Goal: Task Accomplishment & Management: Manage account settings

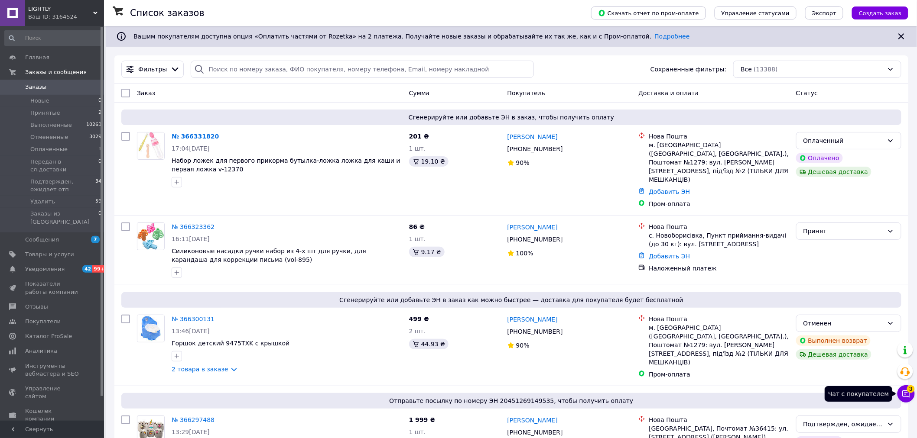
click at [908, 395] on icon at bounding box center [906, 394] width 9 height 9
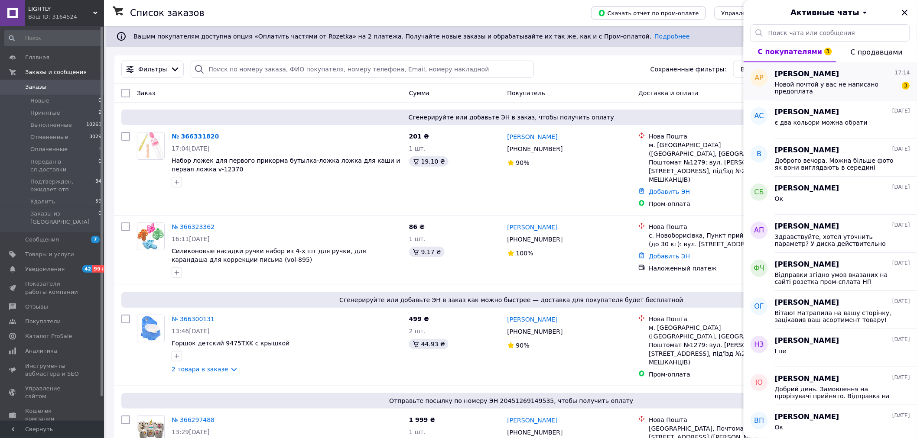
click at [832, 90] on span "Новой почтой у вас не написано предоплата" at bounding box center [836, 88] width 123 height 14
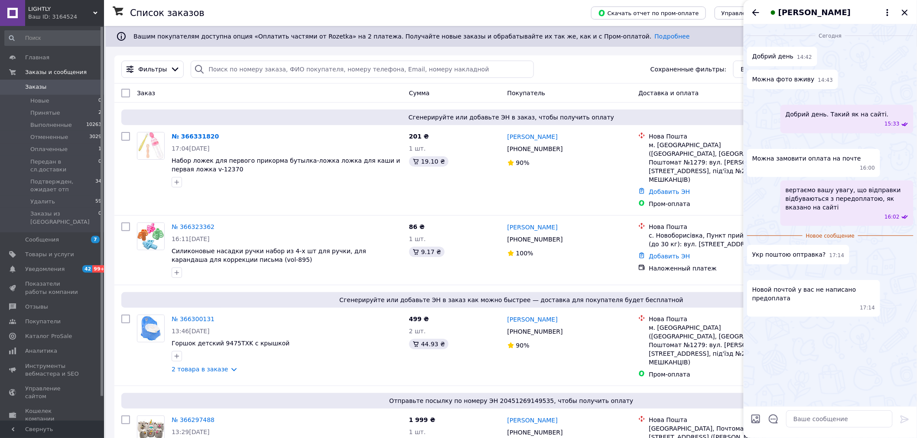
scroll to position [260, 0]
click at [829, 427] on textarea at bounding box center [839, 419] width 107 height 17
type textarea "п"
type textarea "НП з передоплатою."
click at [903, 416] on icon at bounding box center [904, 420] width 10 height 10
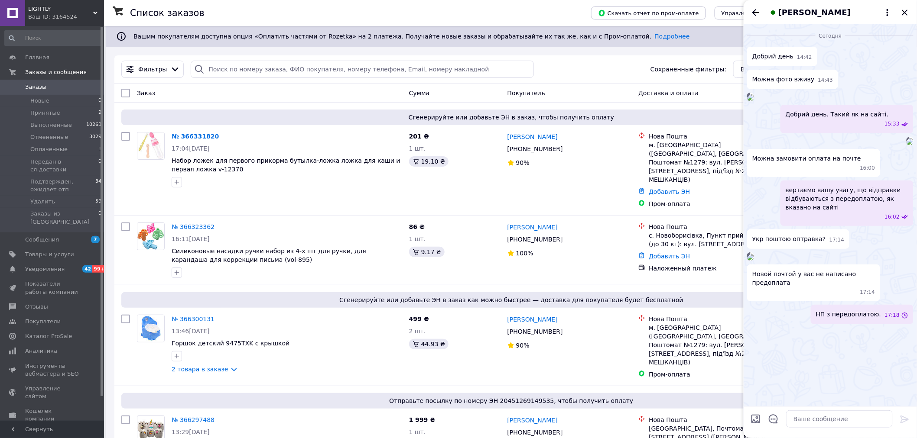
scroll to position [267, 0]
click at [817, 422] on textarea at bounding box center [839, 419] width 107 height 17
click at [175, 135] on link "№ 366331820" at bounding box center [195, 136] width 47 height 7
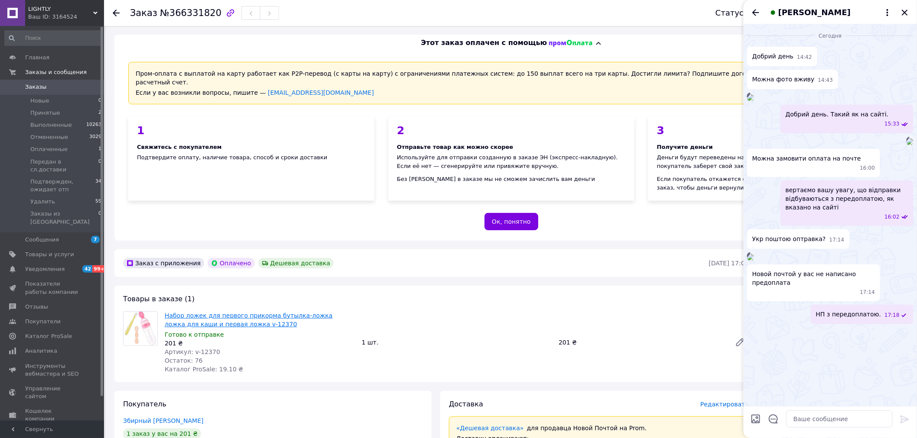
click at [218, 315] on link "Набор ложек для первого прикорма бутылка-ложка ложка для каши и первая ложка v-…" at bounding box center [249, 320] width 168 height 16
click at [827, 421] on textarea at bounding box center [839, 419] width 107 height 17
type textarea "Д"
type textarea "вкладка на сайті Доставка та оплата"
drag, startPoint x: 908, startPoint y: 418, endPoint x: 832, endPoint y: 405, distance: 77.3
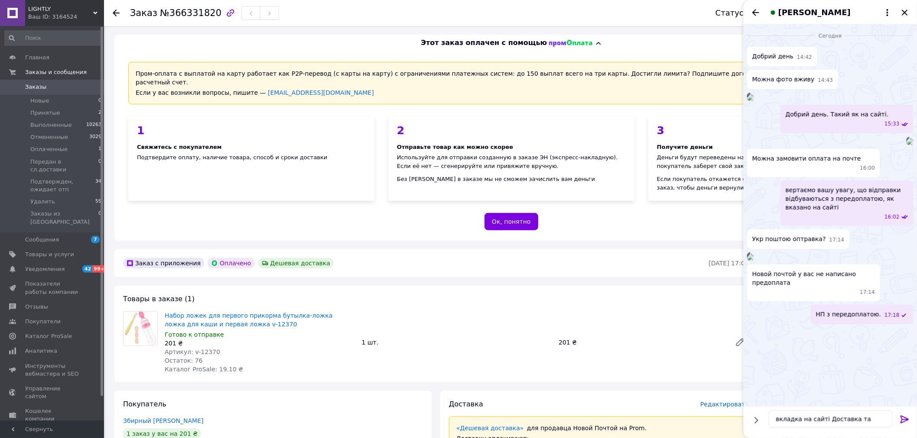
click at [908, 418] on icon at bounding box center [904, 420] width 10 height 10
click at [801, 423] on textarea at bounding box center [839, 419] width 107 height 17
type textarea "відправки тільки з передоплатою"
click at [907, 418] on icon at bounding box center [904, 420] width 10 height 10
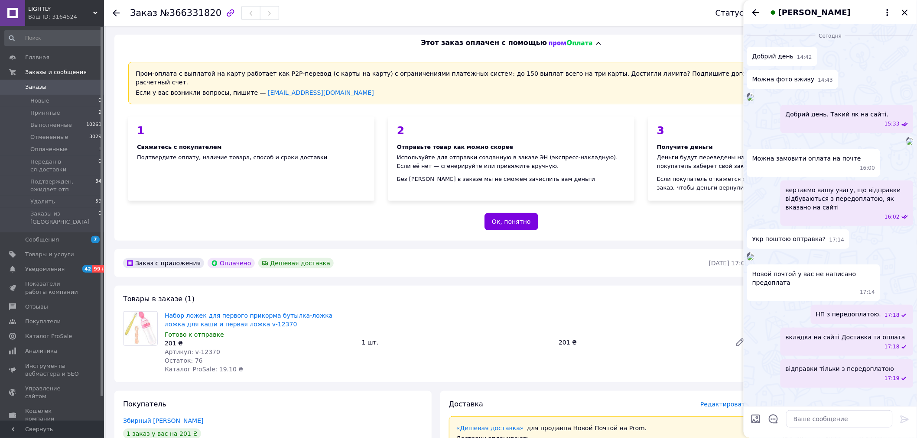
scroll to position [322, 0]
click at [903, 10] on icon "Закрыть" at bounding box center [905, 13] width 6 height 6
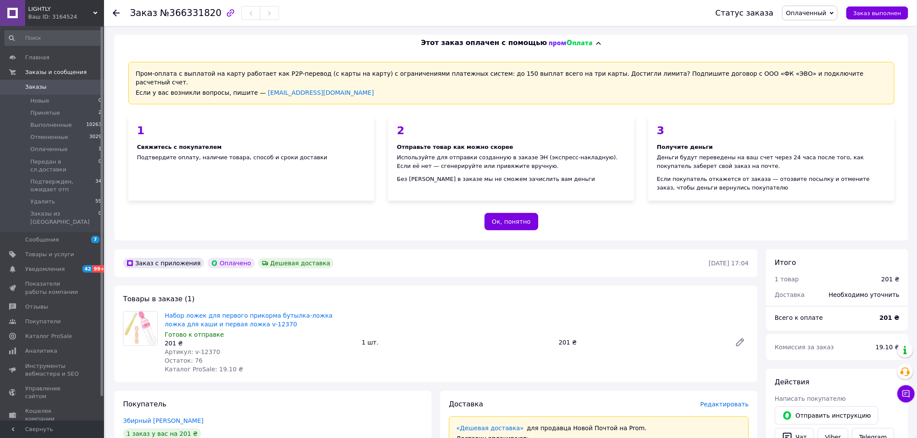
click at [32, 89] on span "Заказы" at bounding box center [35, 87] width 21 height 8
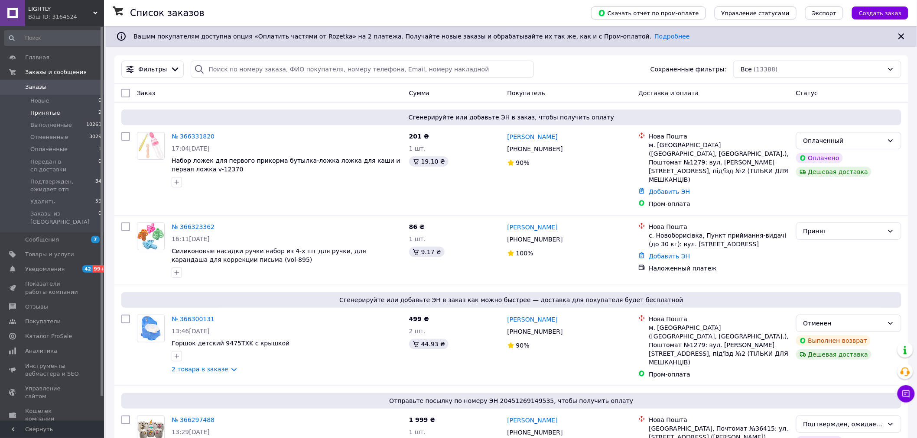
click at [49, 112] on span "Принятые" at bounding box center [45, 113] width 30 height 8
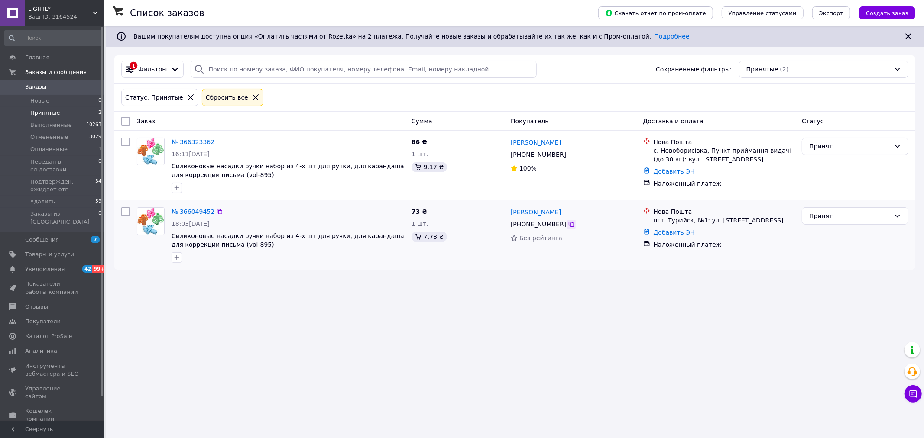
click at [568, 226] on icon at bounding box center [571, 224] width 7 height 7
click at [569, 157] on icon at bounding box center [571, 154] width 5 height 5
drag, startPoint x: 514, startPoint y: 393, endPoint x: 573, endPoint y: 317, distance: 96.4
click at [514, 393] on div "Список заказов Скачать отчет по пром-оплате Управление статусами Экспорт Создат…" at bounding box center [515, 219] width 818 height 438
click at [186, 142] on link "№ 366323362" at bounding box center [193, 142] width 43 height 7
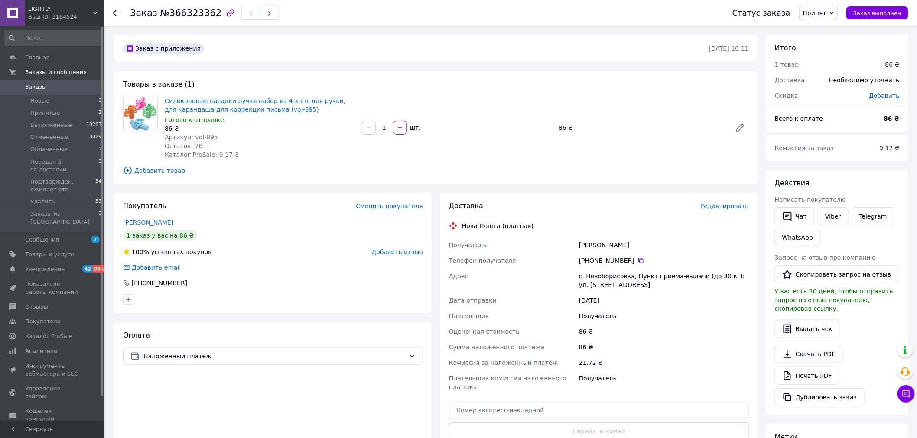
click at [237, 232] on div "1 заказ у вас на 86 ₴" at bounding box center [273, 235] width 300 height 10
drag, startPoint x: 335, startPoint y: 425, endPoint x: 446, endPoint y: 356, distance: 130.6
click at [336, 424] on div "Оплата Наложенный платеж" at bounding box center [272, 404] width 317 height 165
click at [731, 207] on span "Редактировать" at bounding box center [724, 206] width 49 height 7
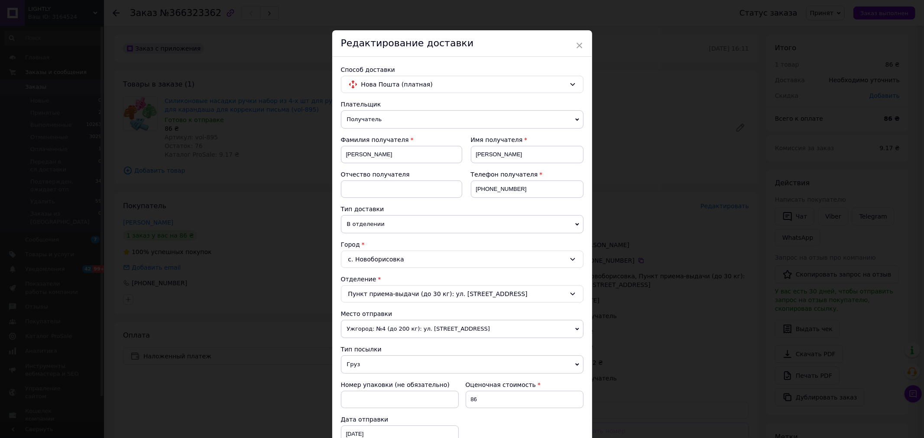
click at [285, 409] on div "× Редактирование доставки Способ доставки Нова Пошта (платная) Плательщик Получ…" at bounding box center [462, 219] width 924 height 438
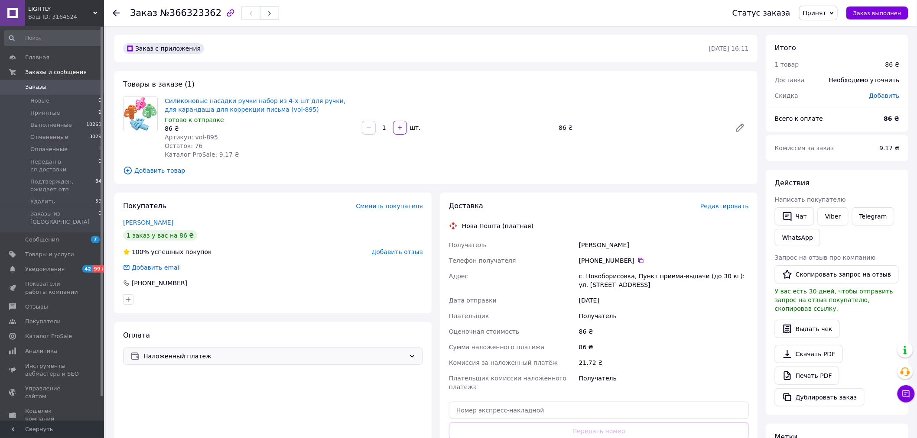
click at [405, 352] on div "Наложенный платеж" at bounding box center [274, 357] width 265 height 10
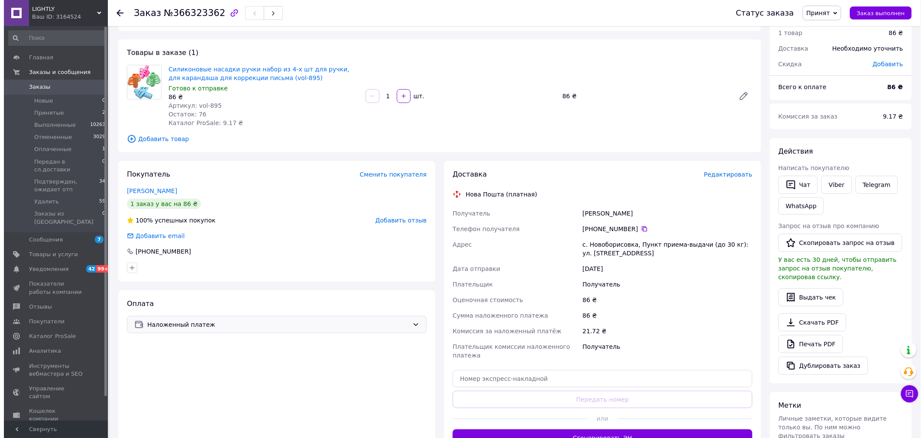
scroll to position [48, 0]
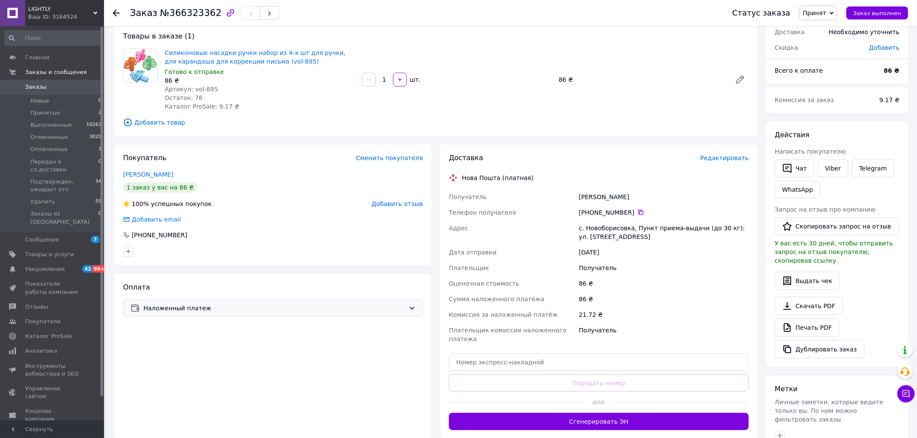
click at [399, 309] on span "Наложенный платеж" at bounding box center [274, 309] width 262 height 10
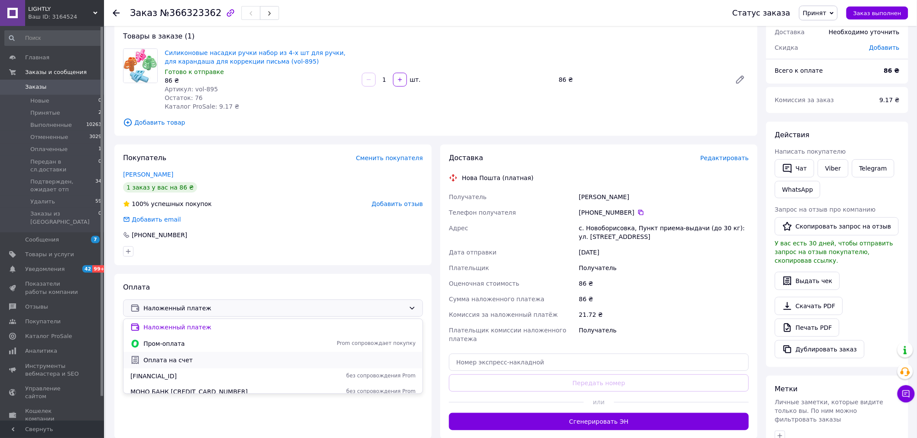
click at [233, 363] on span "Оплата на счет" at bounding box center [279, 360] width 272 height 9
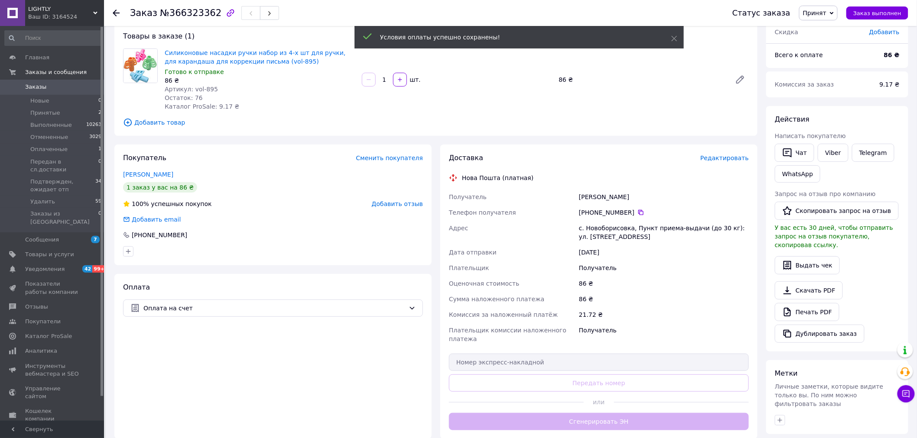
click at [728, 161] on span "Редактировать" at bounding box center [724, 158] width 49 height 7
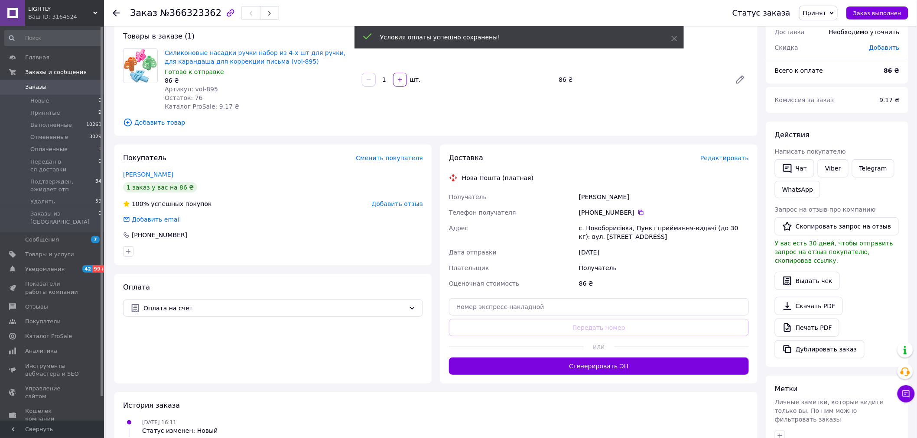
click at [720, 160] on span "Редактировать" at bounding box center [724, 158] width 49 height 7
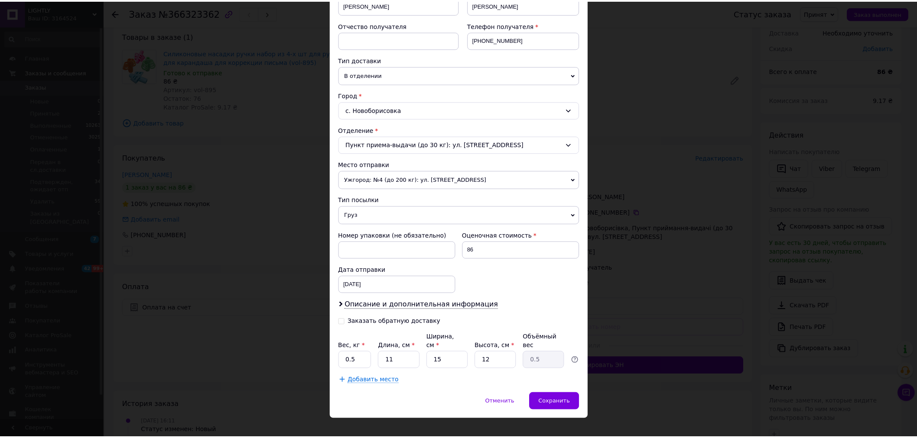
scroll to position [153, 0]
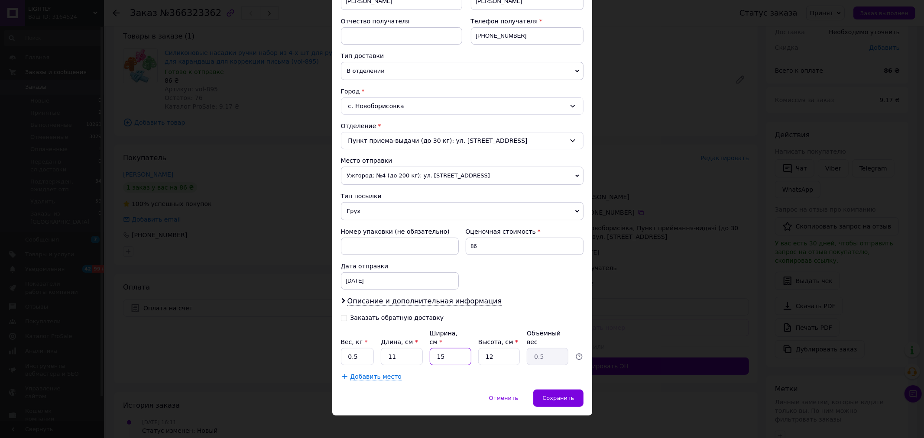
drag, startPoint x: 456, startPoint y: 348, endPoint x: 428, endPoint y: 349, distance: 28.2
click at [428, 349] on div "Вес, кг * 0.5 Длина, см * 11 Ширина, см * 15 Высота, см * 12 Объёмный вес 0.5" at bounding box center [462, 347] width 243 height 36
type input "9"
type input "0.3"
type input "9"
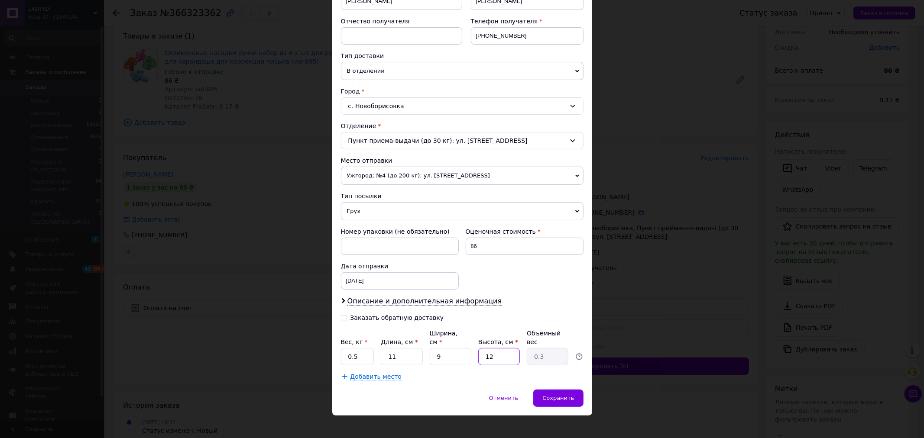
drag, startPoint x: 501, startPoint y: 350, endPoint x: 473, endPoint y: 348, distance: 28.2
click at [473, 348] on div "Вес, кг * 0.5 Длина, см * 11 Ширина, см * 9 Высота, см * 12 Объёмный вес 0.3" at bounding box center [462, 347] width 243 height 36
type input "8"
type input "0.2"
type input "8"
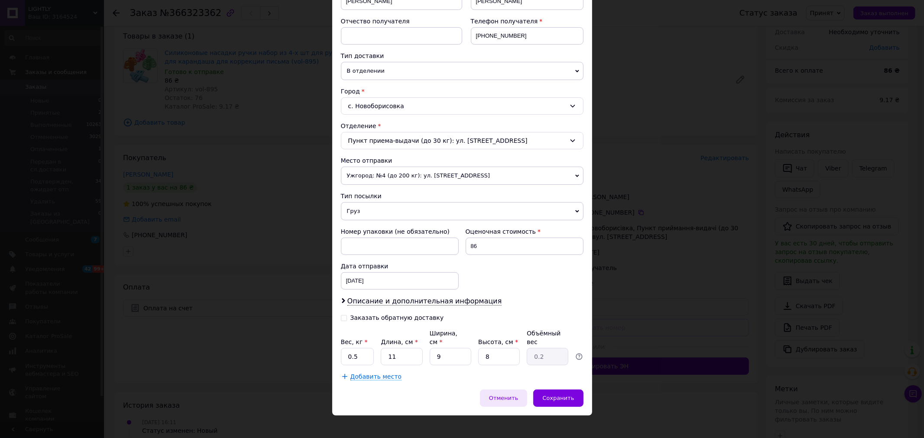
drag, startPoint x: 444, startPoint y: 380, endPoint x: 494, endPoint y: 382, distance: 50.3
click at [448, 380] on div "Способ доставки Нова Пошта (платная) Плательщик Получатель Отправитель Фамилия …" at bounding box center [462, 146] width 260 height 487
click at [564, 395] on span "Сохранить" at bounding box center [558, 398] width 32 height 6
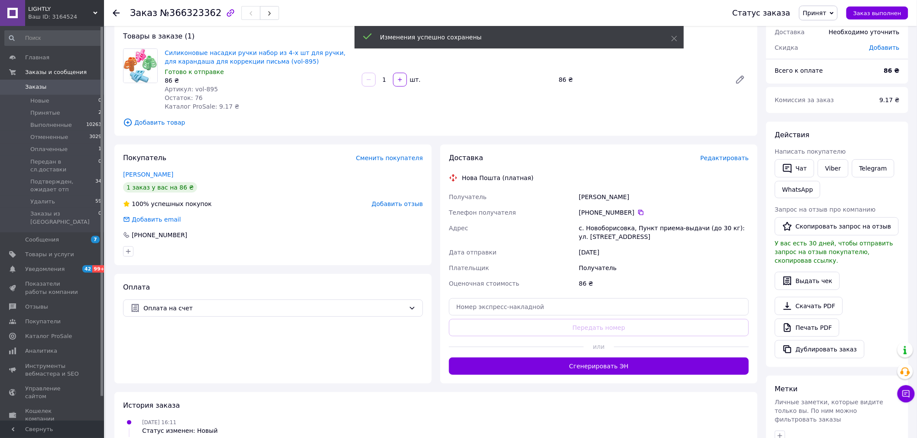
click at [622, 363] on button "Сгенерировать ЭН" at bounding box center [599, 366] width 300 height 17
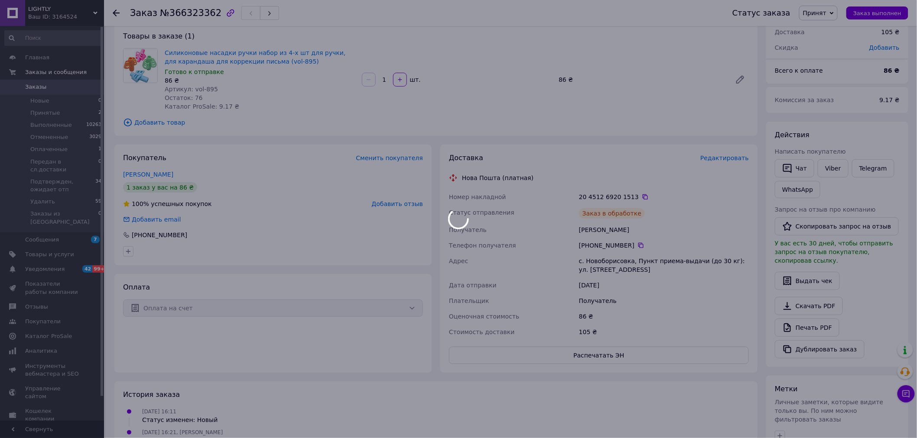
click at [608, 360] on button "Распечатать ЭН" at bounding box center [599, 355] width 300 height 17
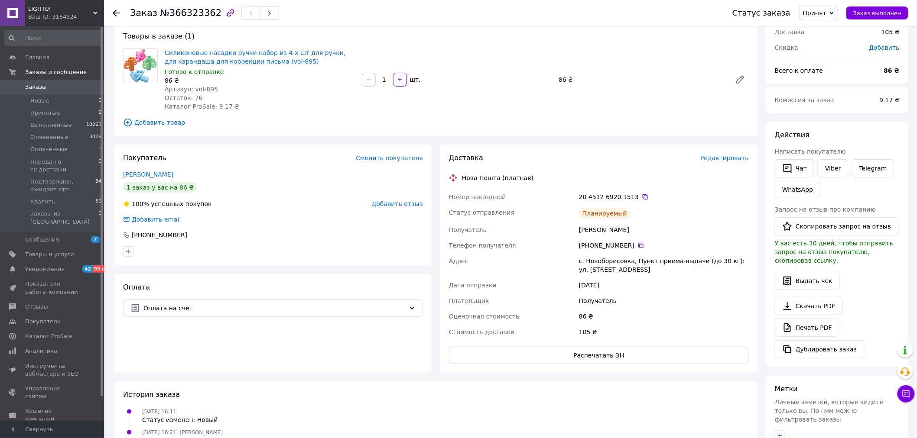
click at [115, 11] on use at bounding box center [116, 13] width 7 height 7
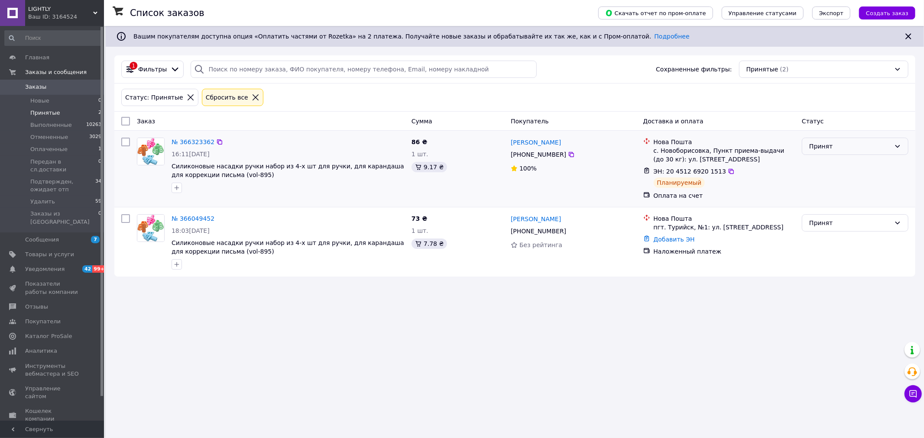
click at [891, 149] on div "Принят" at bounding box center [855, 146] width 107 height 17
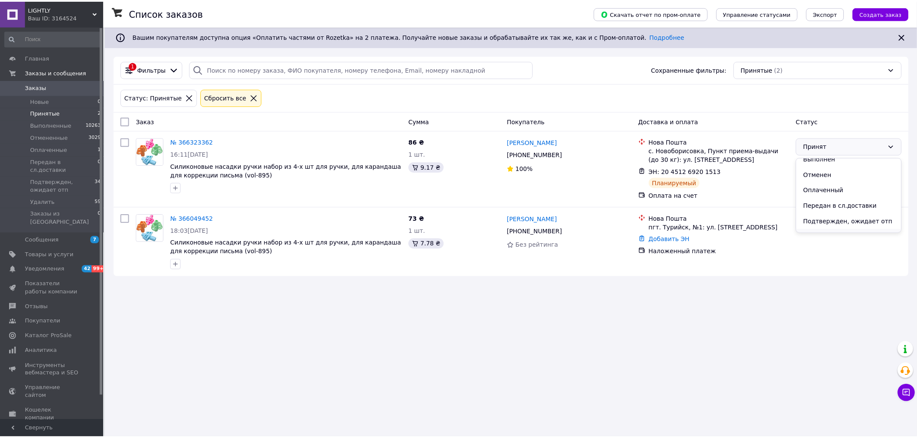
scroll to position [19, 0]
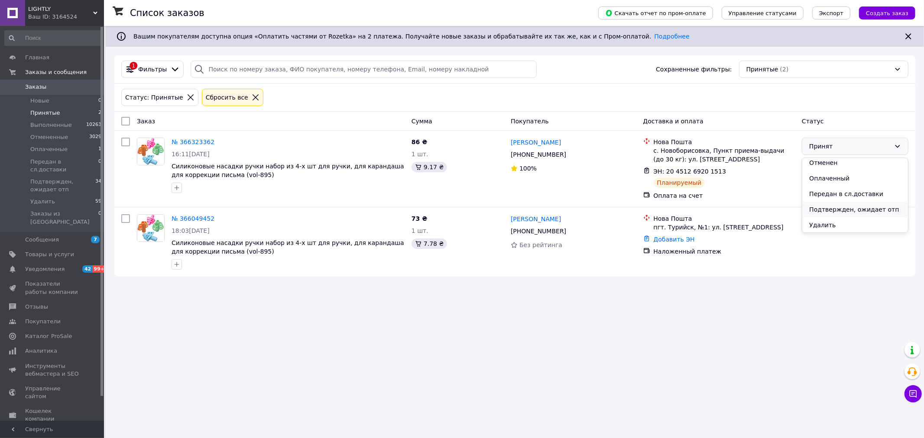
click at [868, 211] on li "Подтвержден, ожидает отп" at bounding box center [855, 210] width 106 height 16
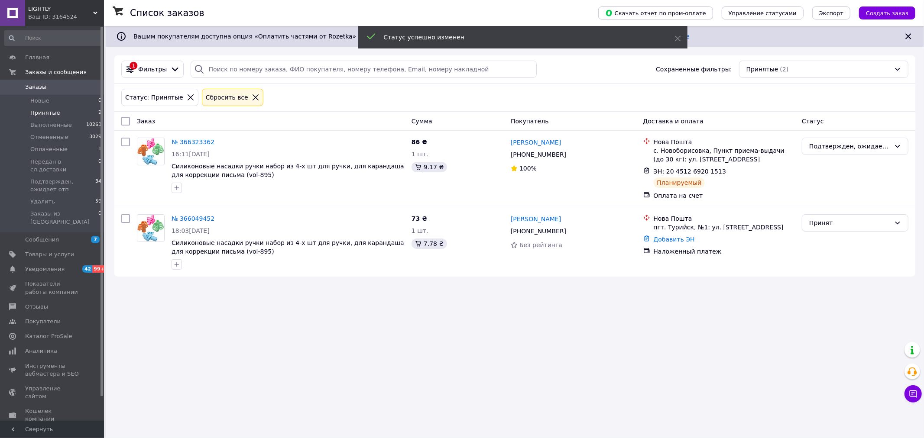
click at [35, 84] on span "Заказы" at bounding box center [35, 87] width 21 height 8
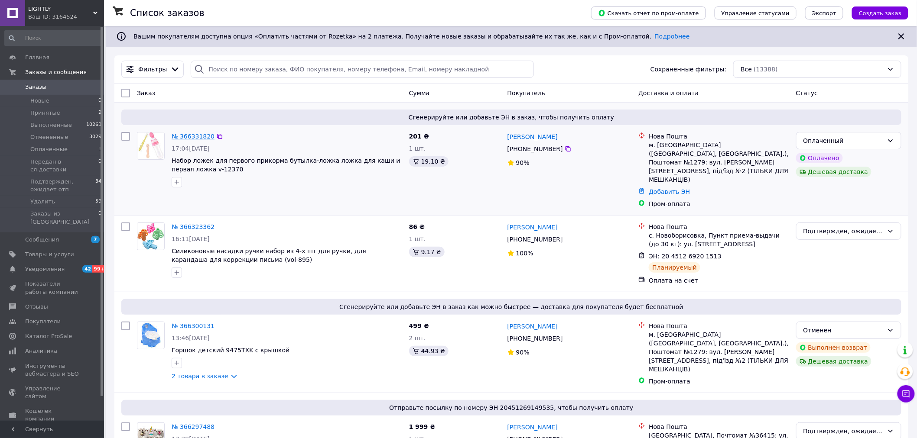
click at [188, 137] on link "№ 366331820" at bounding box center [193, 136] width 43 height 7
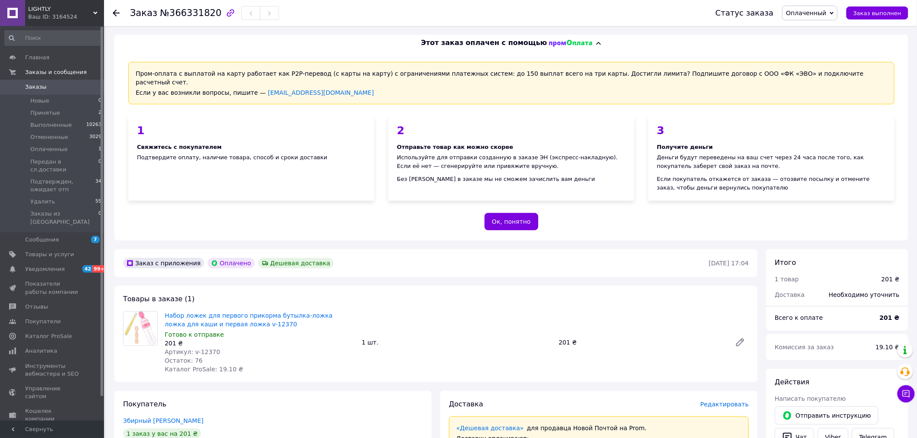
click at [408, 403] on div "Покупатель Збирный Александр 1 заказ у вас на 201 ₴ 90% успешных покупок Добави…" at bounding box center [272, 443] width 317 height 105
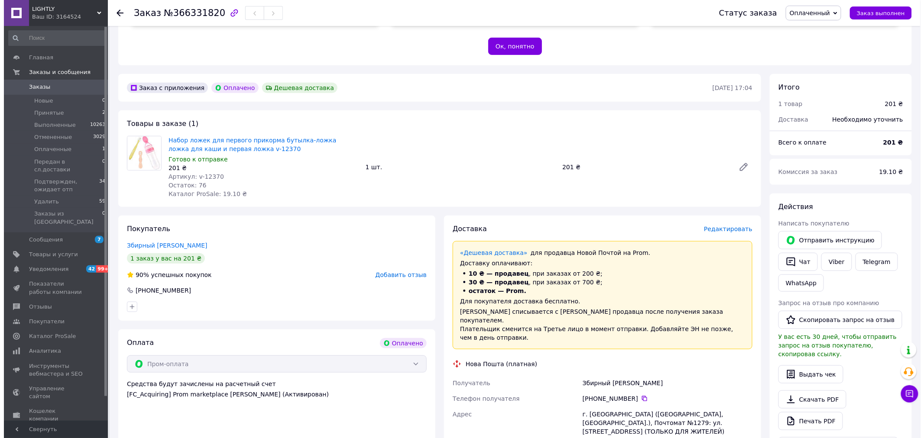
scroll to position [192, 0]
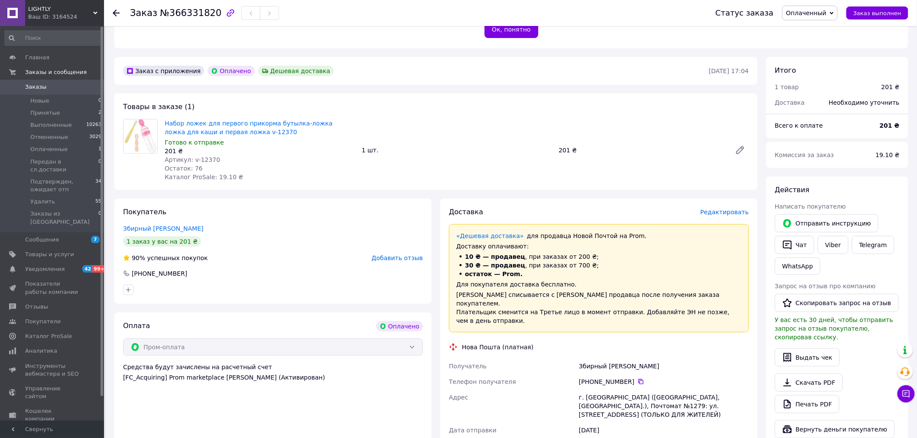
click at [730, 209] on span "Редактировать" at bounding box center [724, 212] width 49 height 7
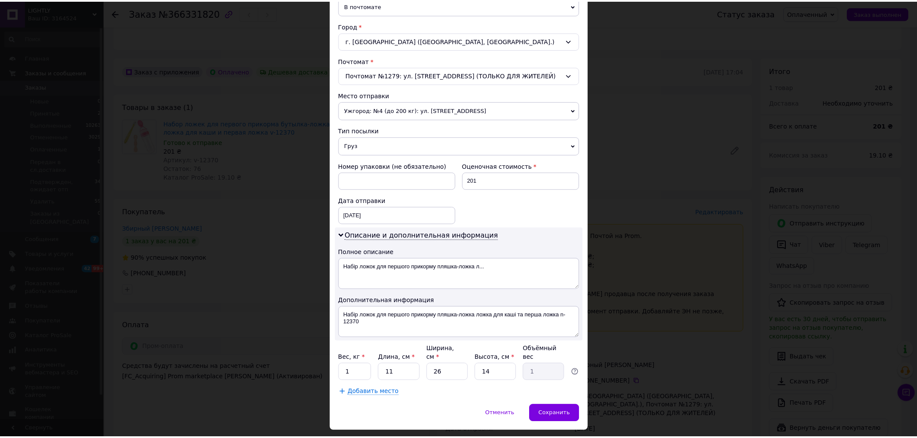
scroll to position [244, 0]
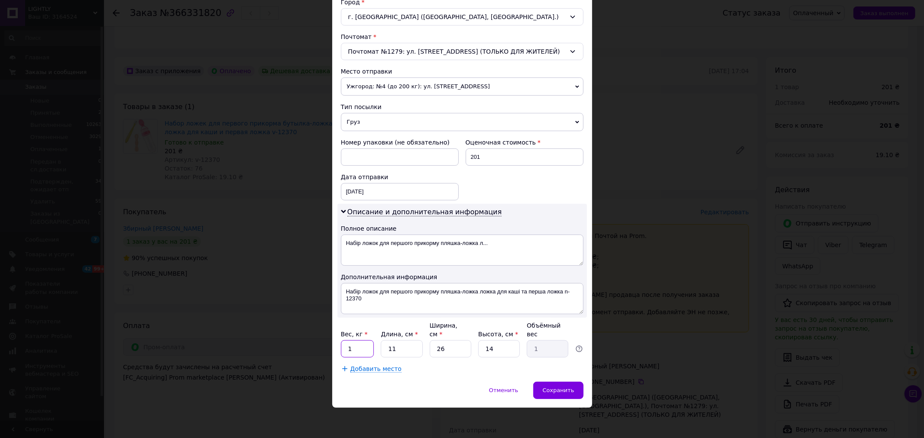
drag, startPoint x: 365, startPoint y: 351, endPoint x: 348, endPoint y: 351, distance: 16.9
click at [348, 351] on input "1" at bounding box center [357, 349] width 33 height 17
type input "0.5"
drag, startPoint x: 447, startPoint y: 348, endPoint x: 426, endPoint y: 349, distance: 20.8
click at [426, 349] on div "Вес, кг * 0.5 Длина, см * 11 Ширина, см * 26 Высота, см * 14 Объёмный вес 1" at bounding box center [462, 339] width 243 height 36
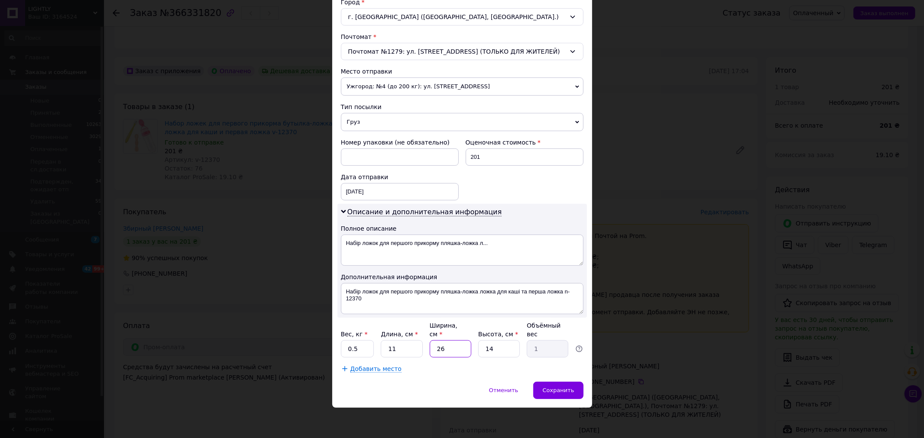
type input "1"
type input "0.1"
type input "12"
type input "0.46"
type input "12"
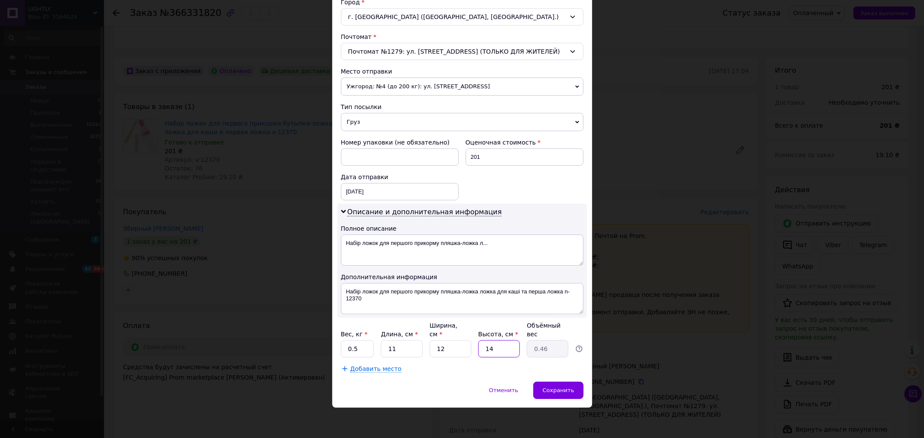
drag, startPoint x: 494, startPoint y: 349, endPoint x: 479, endPoint y: 350, distance: 14.7
click at [479, 350] on input "14" at bounding box center [499, 349] width 42 height 17
type input "1"
type input "0.1"
type input "11"
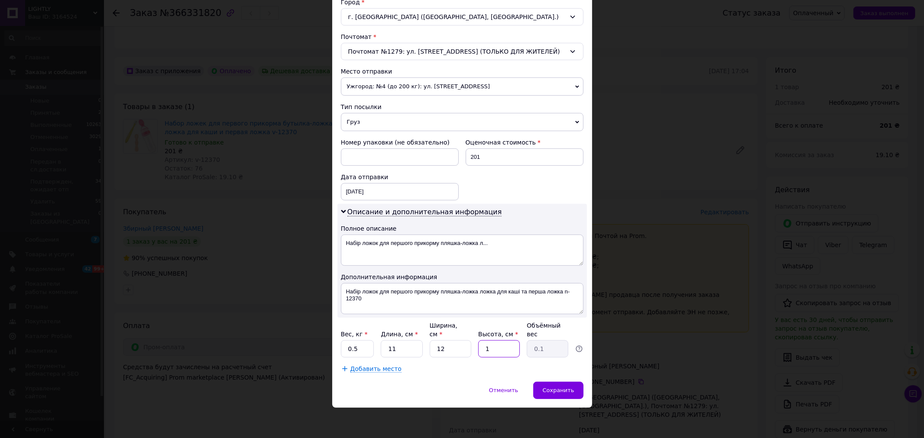
type input "0.36"
type input "11"
click at [451, 387] on div "Отменить   Сохранить" at bounding box center [462, 395] width 260 height 26
click at [556, 393] on span "Сохранить" at bounding box center [558, 390] width 32 height 6
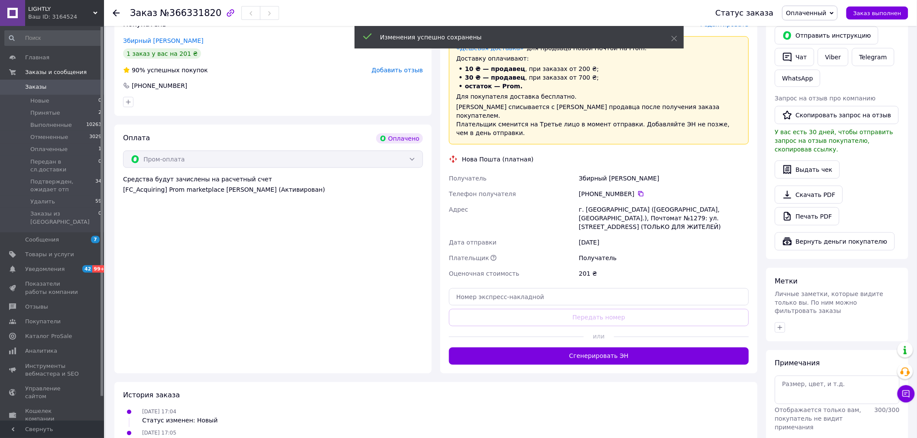
scroll to position [385, 0]
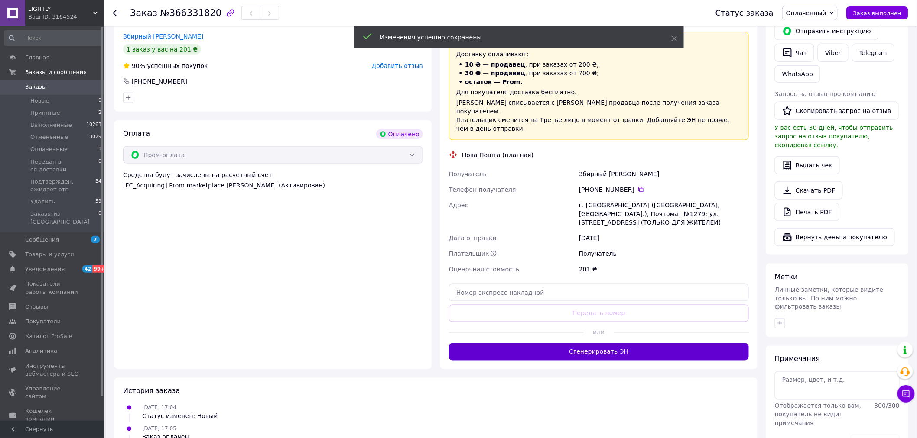
click at [588, 344] on button "Сгенерировать ЭН" at bounding box center [599, 352] width 300 height 17
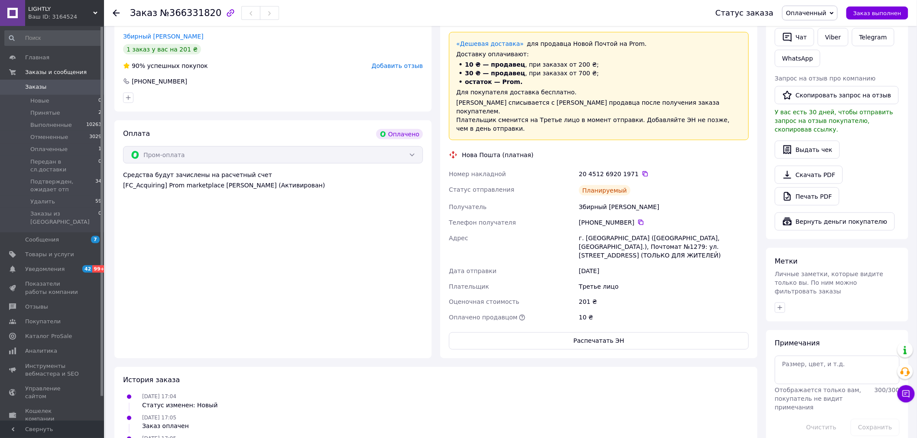
click at [598, 333] on button "Распечатать ЭН" at bounding box center [599, 341] width 300 height 17
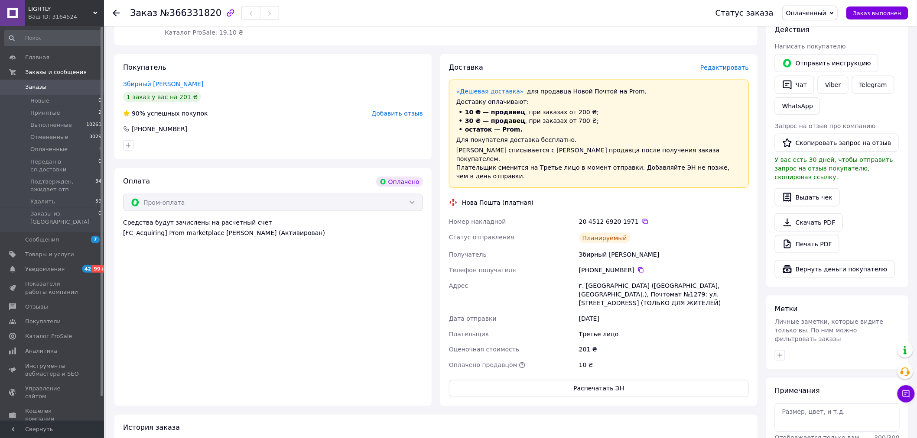
scroll to position [337, 0]
click at [117, 11] on icon at bounding box center [116, 13] width 7 height 7
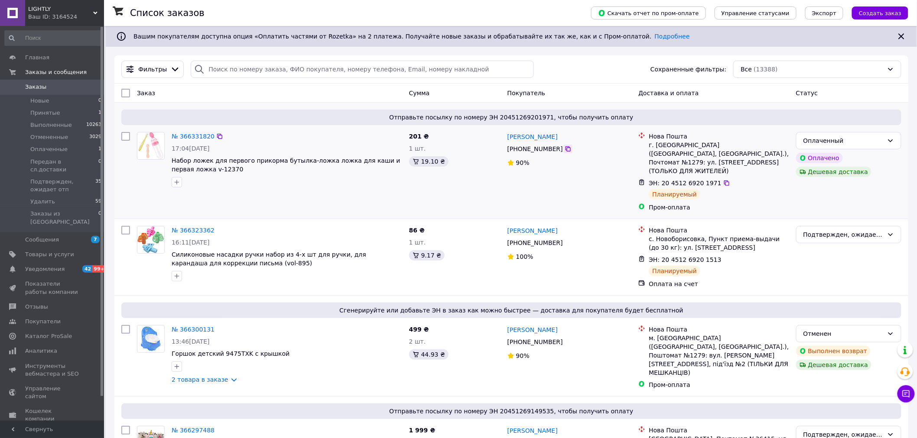
click at [564, 149] on icon at bounding box center [567, 149] width 7 height 7
click at [260, 269] on div at bounding box center [287, 276] width 234 height 14
click at [724, 181] on icon at bounding box center [726, 183] width 5 height 5
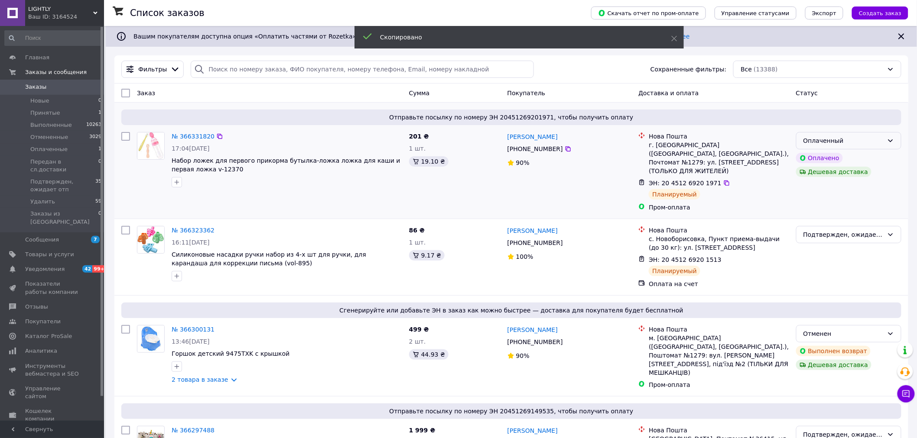
click at [872, 147] on div "Оплаченный" at bounding box center [848, 140] width 105 height 17
click at [866, 201] on li "Подтвержден, ожидает отп" at bounding box center [848, 204] width 105 height 16
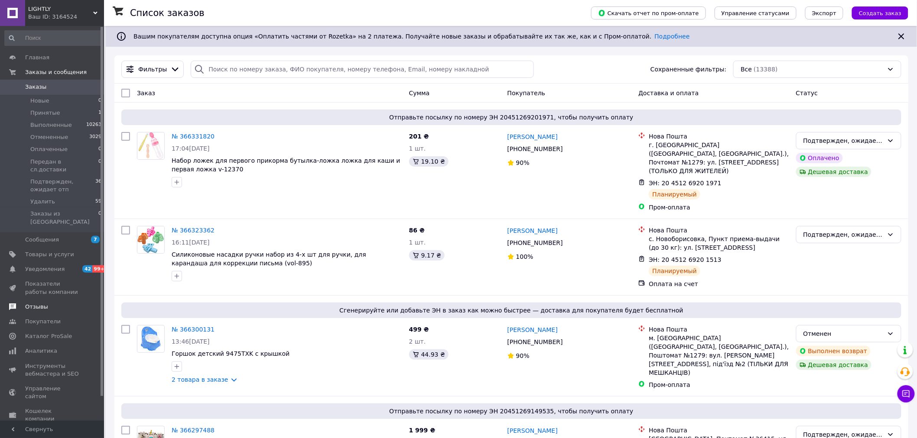
click at [28, 303] on span "Отзывы" at bounding box center [36, 307] width 23 height 8
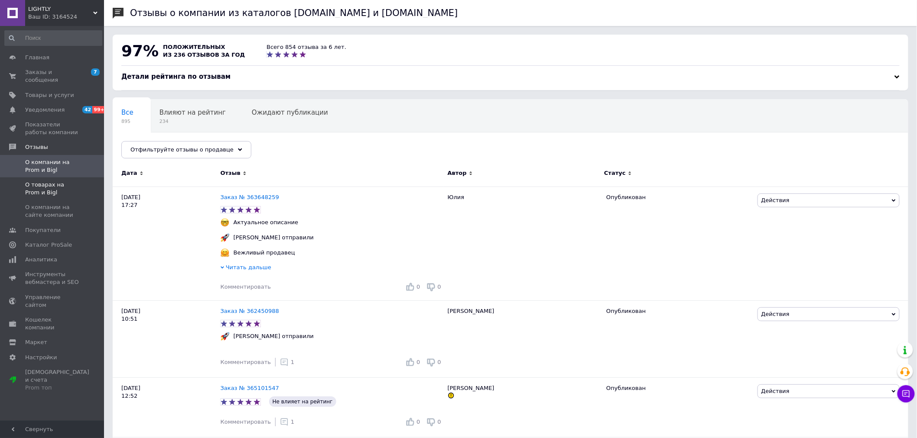
click at [39, 181] on span "О товарах на Prom и Bigl" at bounding box center [52, 189] width 55 height 16
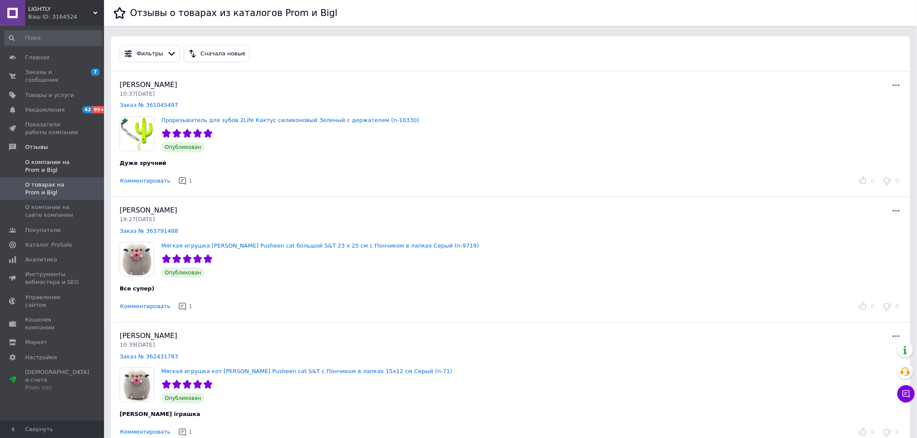
click at [43, 159] on span "О компании на Prom и Bigl" at bounding box center [52, 167] width 55 height 16
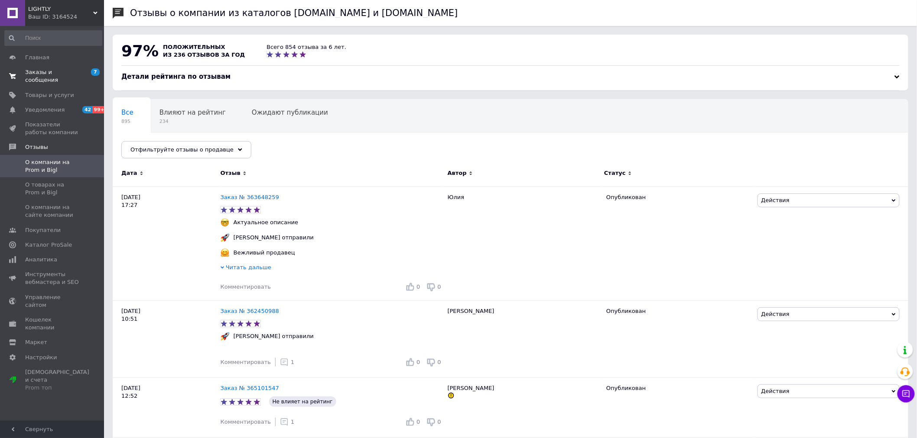
click at [44, 70] on span "Заказы и сообщения" at bounding box center [52, 76] width 55 height 16
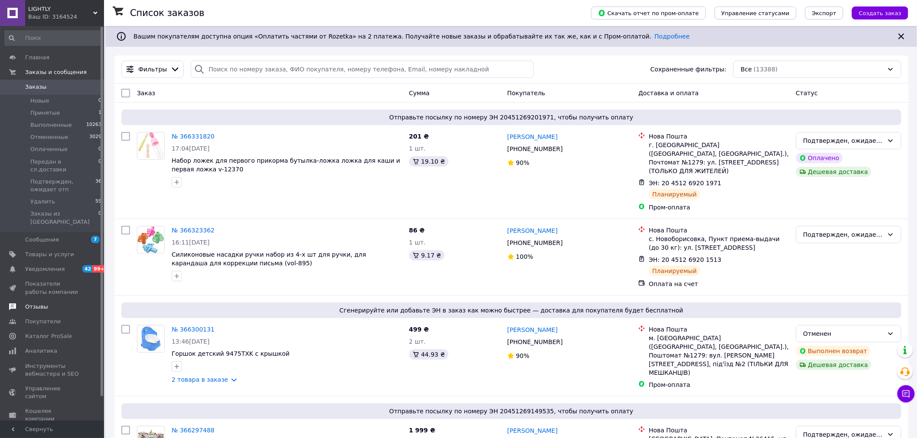
click at [32, 303] on span "Отзывы" at bounding box center [36, 307] width 23 height 8
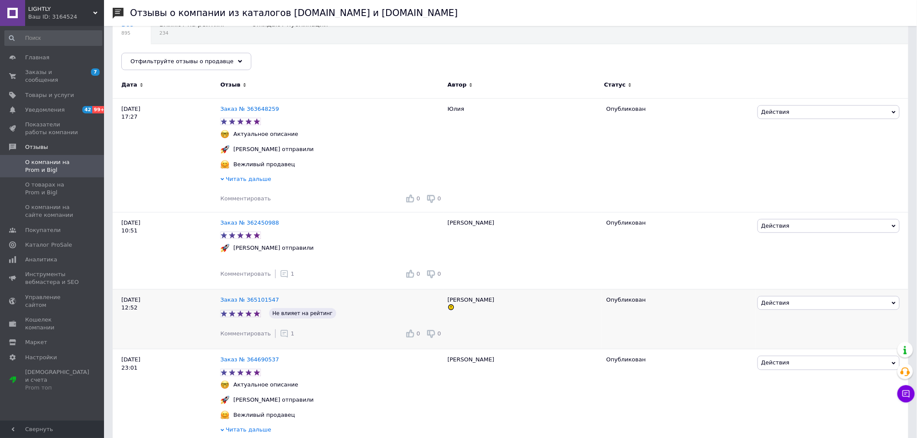
scroll to position [96, 0]
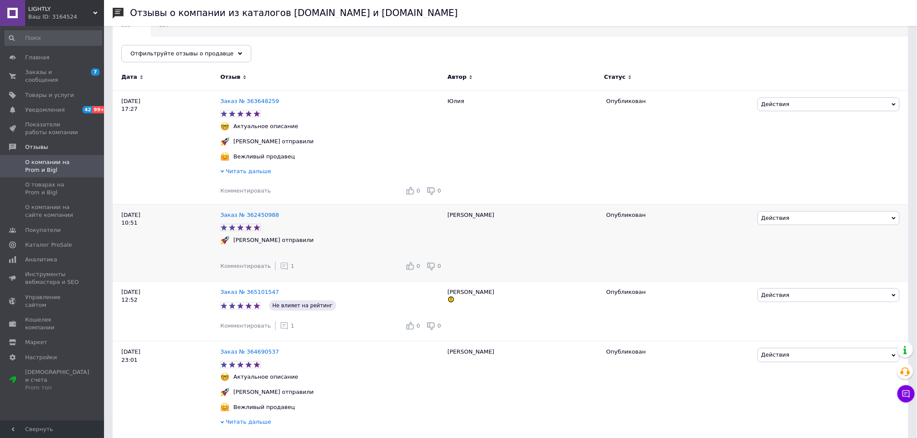
click at [281, 269] on use at bounding box center [284, 266] width 7 height 7
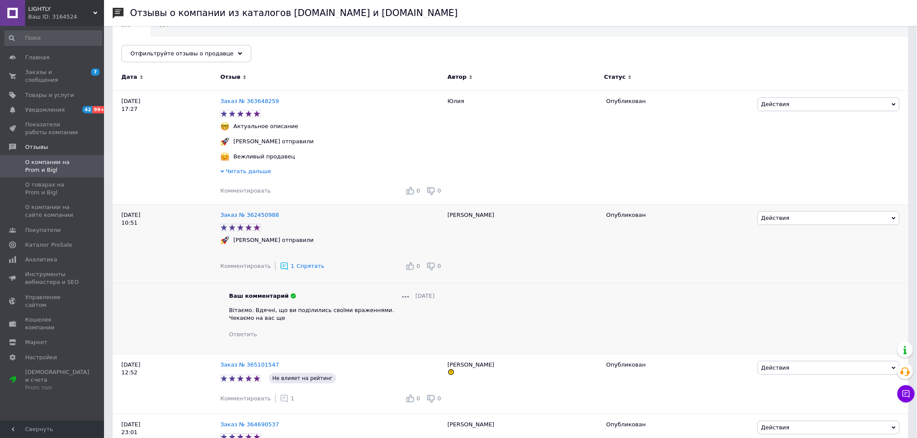
click at [227, 312] on div "Ваш комментарий 09.10.2025 Вітаємо. Вдячні, що ви поділились своїми враженнями.…" at bounding box center [332, 315] width 223 height 47
drag, startPoint x: 230, startPoint y: 311, endPoint x: 300, endPoint y: 324, distance: 71.8
click at [300, 322] on div "Вітаємо. Вдячні, що ви поділились своїми враженнями. Чекаємо на вас ще" at bounding box center [331, 315] width 205 height 16
copy span "Вітаємо. Вдячні, що ви поділились своїми враженнями. Чекаємо на вас ще"
click at [247, 194] on span "Комментировать" at bounding box center [246, 191] width 50 height 6
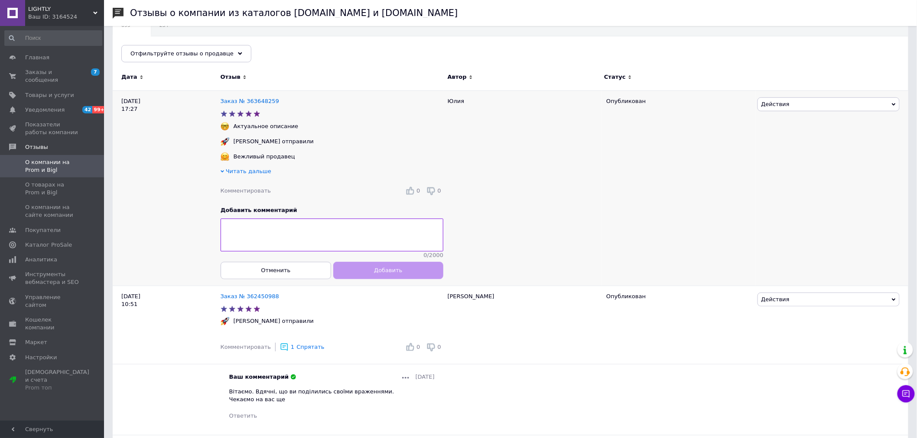
click at [247, 231] on textarea at bounding box center [332, 235] width 223 height 33
type textarea "Вітаємо. Вдячні, що ви поділились своїми враженнями. Чекаємо на вас ще"
click at [388, 274] on span "Добавить" at bounding box center [388, 270] width 28 height 6
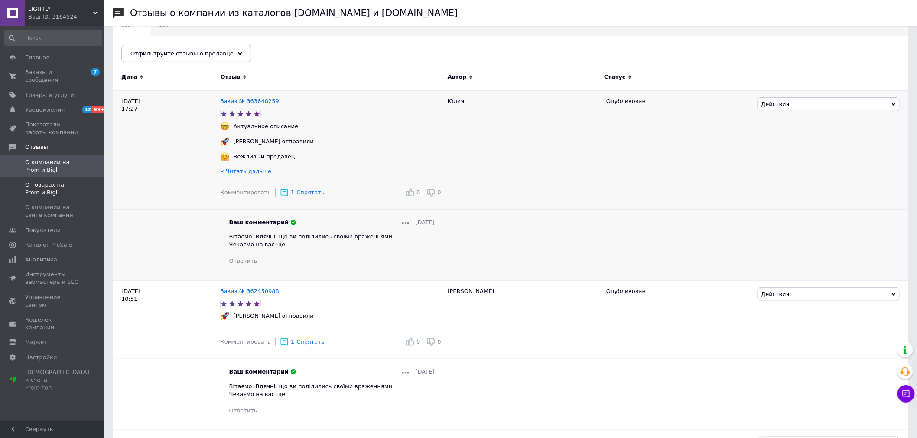
click at [44, 181] on span "О товарах на Prom и Bigl" at bounding box center [52, 189] width 55 height 16
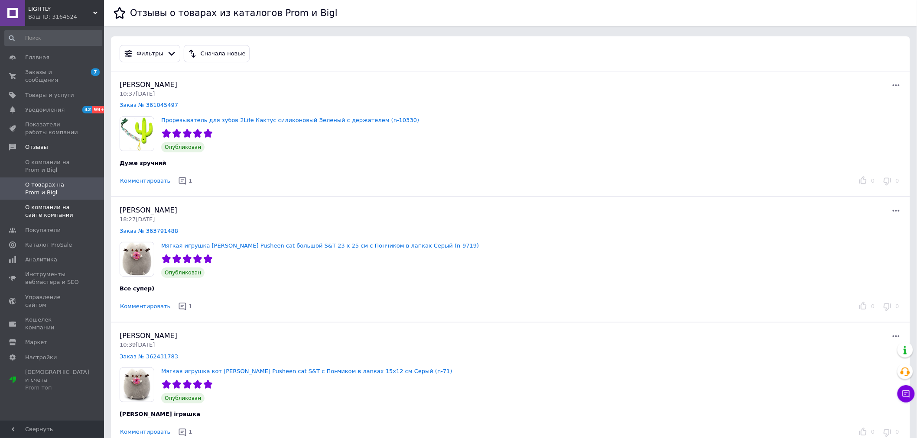
click at [36, 204] on span "О компании на сайте компании" at bounding box center [52, 212] width 55 height 16
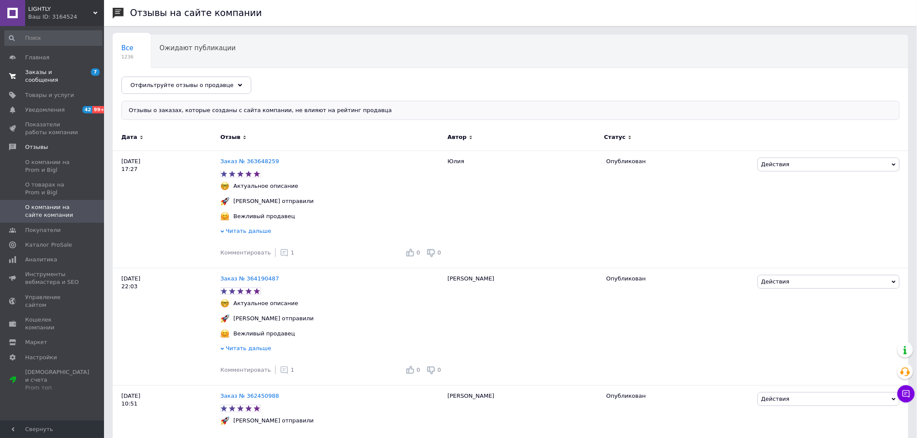
click at [38, 70] on span "Заказы и сообщения" at bounding box center [52, 76] width 55 height 16
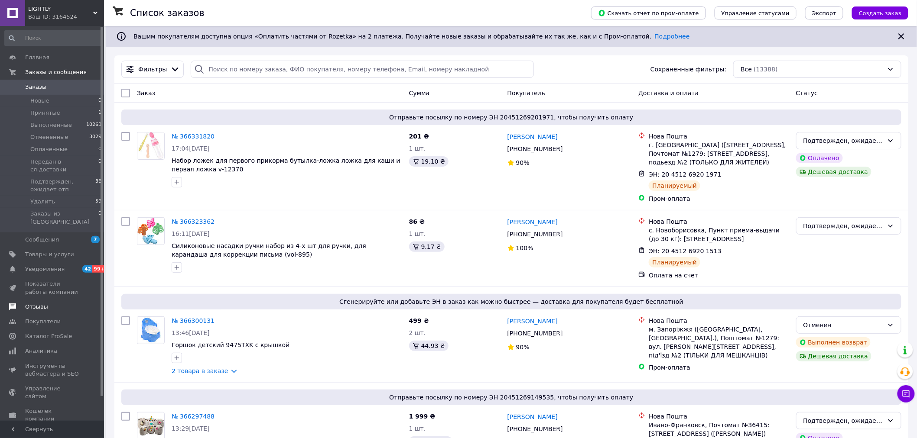
click at [28, 303] on span "Отзывы" at bounding box center [36, 307] width 23 height 8
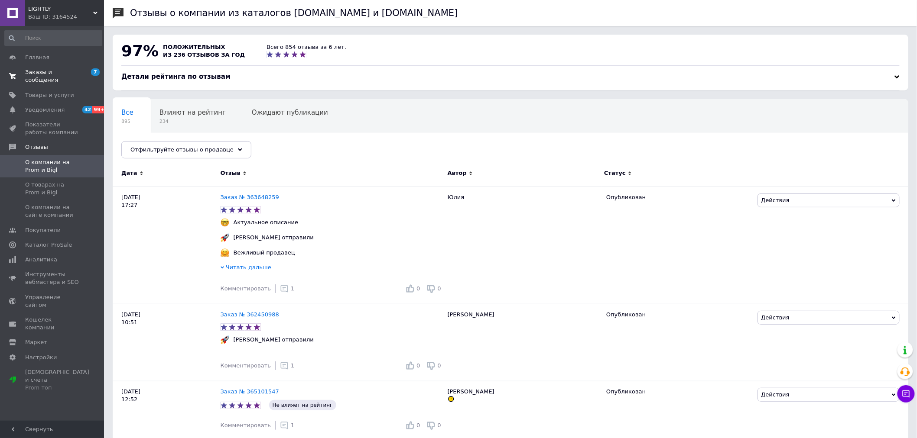
drag, startPoint x: 44, startPoint y: 68, endPoint x: 107, endPoint y: 99, distance: 70.5
click at [44, 69] on span "Заказы и сообщения" at bounding box center [52, 76] width 55 height 16
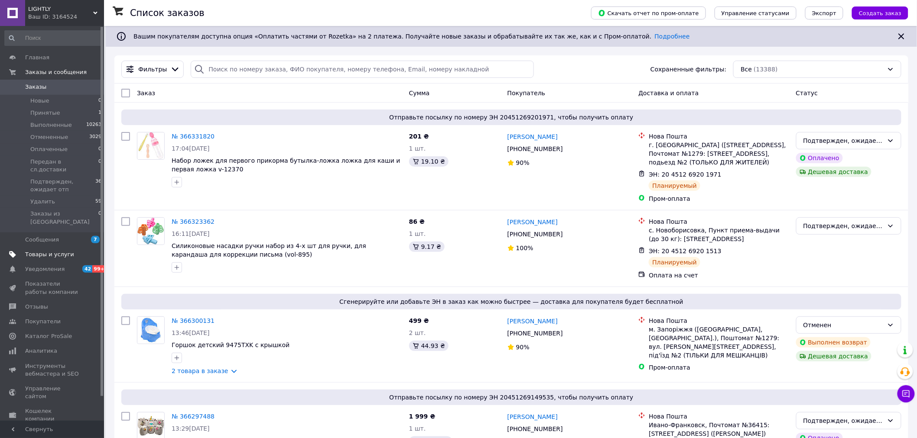
click at [35, 251] on span "Товары и услуги" at bounding box center [49, 255] width 49 height 8
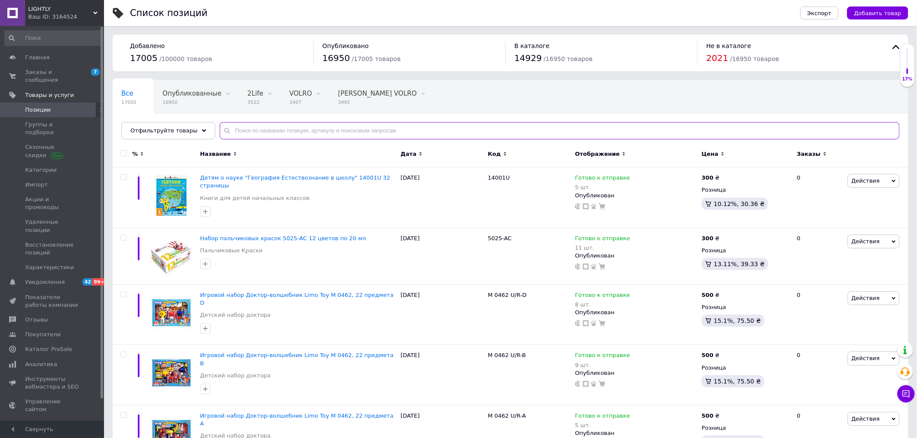
click at [240, 131] on input "text" at bounding box center [560, 130] width 680 height 17
paste input "12971"
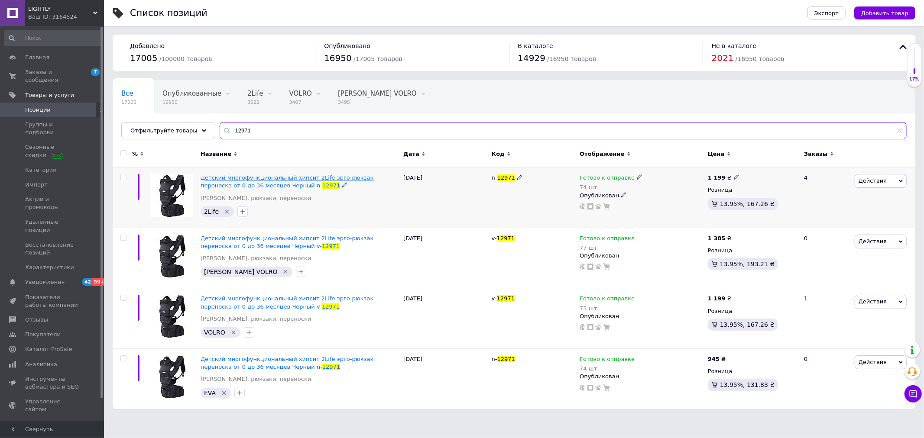
type input "12971"
click at [218, 179] on span "Детский многофункциональный хипсит 2Life эрго-рюкзак переноска от 0 до 36 месяц…" at bounding box center [287, 182] width 173 height 14
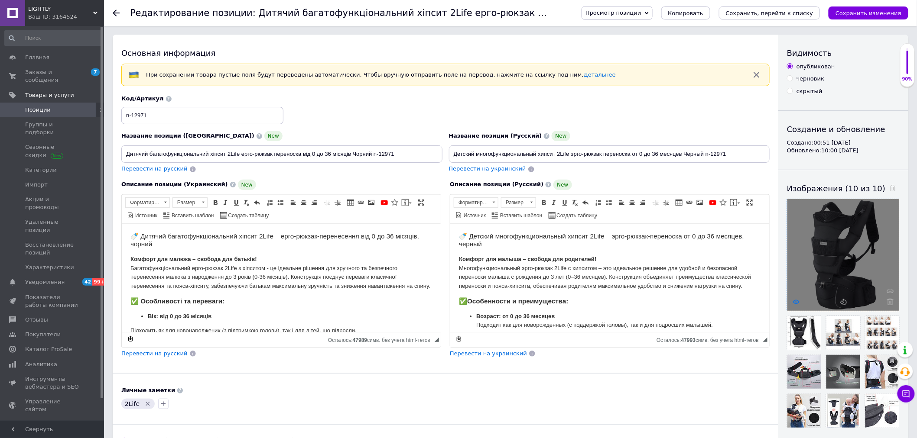
click at [793, 303] on icon at bounding box center [796, 302] width 6 height 6
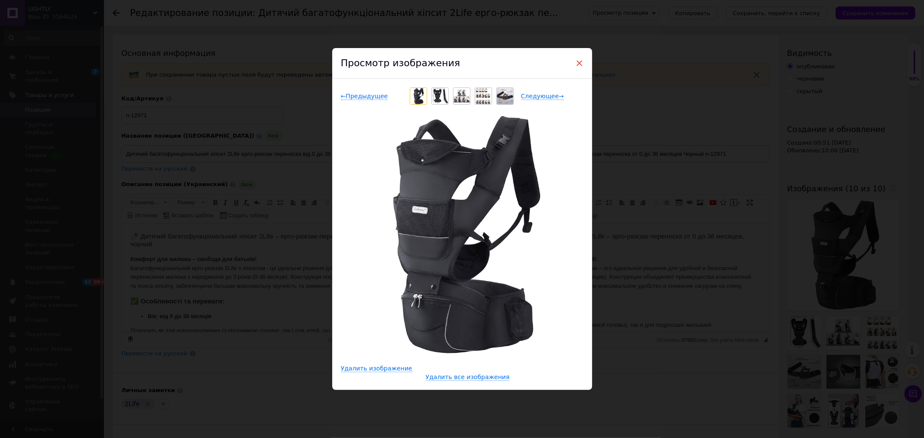
click at [577, 62] on span "×" at bounding box center [580, 63] width 8 height 15
checkbox input "true"
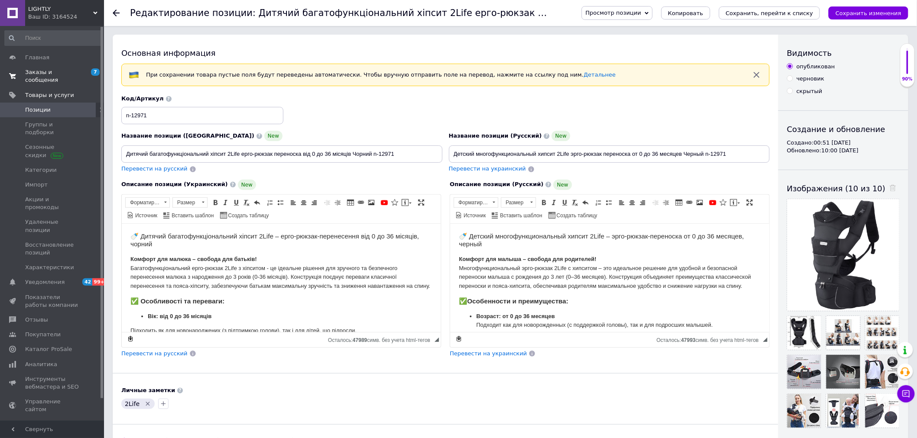
click at [36, 71] on span "Заказы и сообщения" at bounding box center [52, 76] width 55 height 16
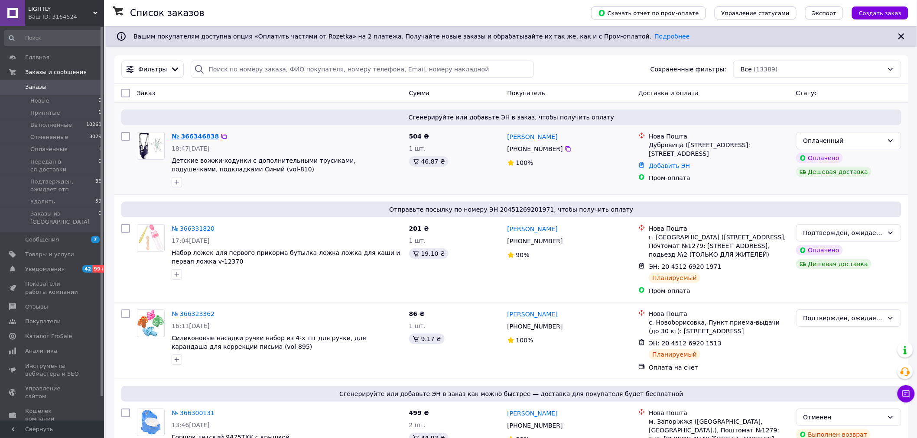
click at [191, 139] on link "№ 366346838" at bounding box center [195, 136] width 47 height 7
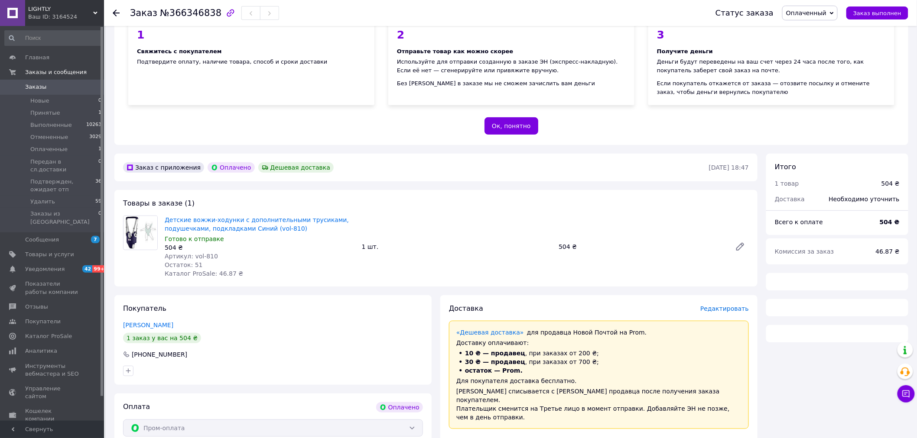
scroll to position [96, 0]
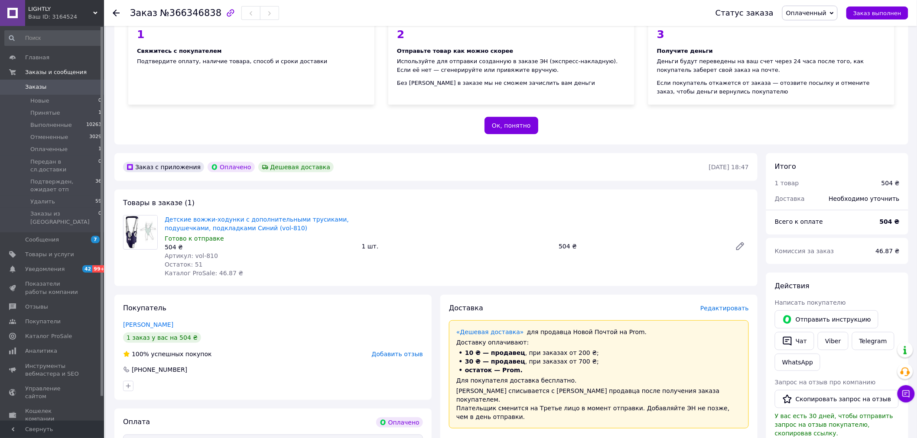
click at [329, 386] on div "Покупатель Шикіло Юлія 1 заказ у вас на 504 ₴ 100% успешных покупок Добавить от…" at bounding box center [272, 347] width 317 height 105
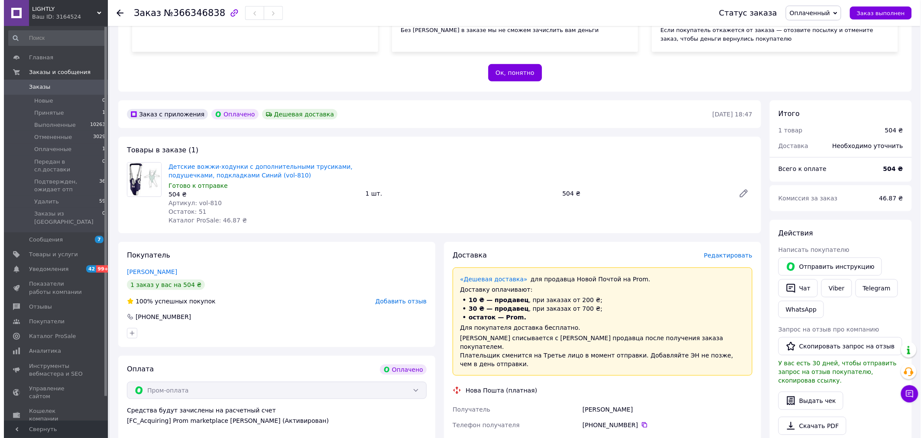
scroll to position [240, 0]
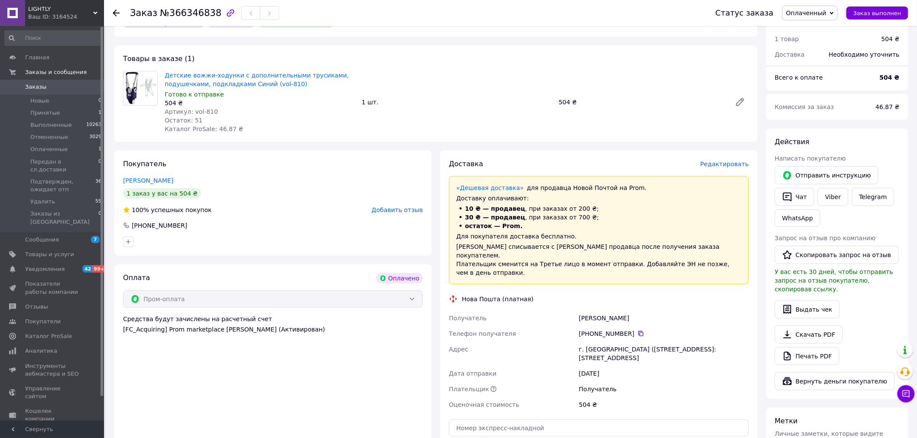
click at [726, 161] on span "Редактировать" at bounding box center [724, 164] width 49 height 7
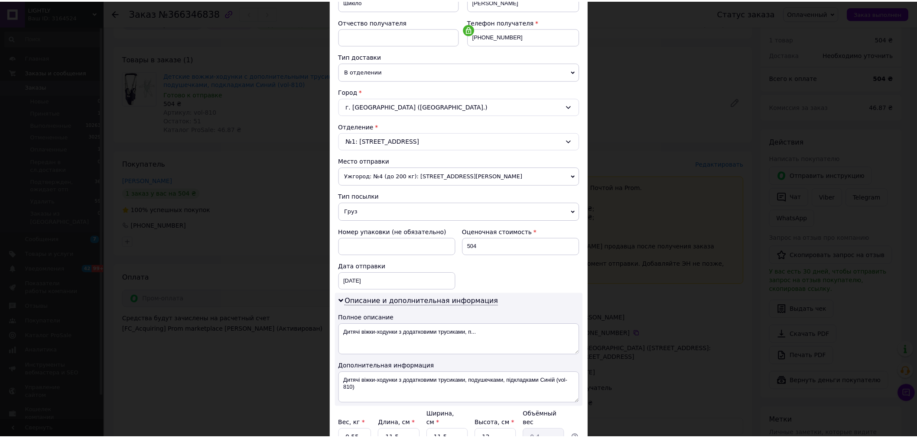
scroll to position [192, 0]
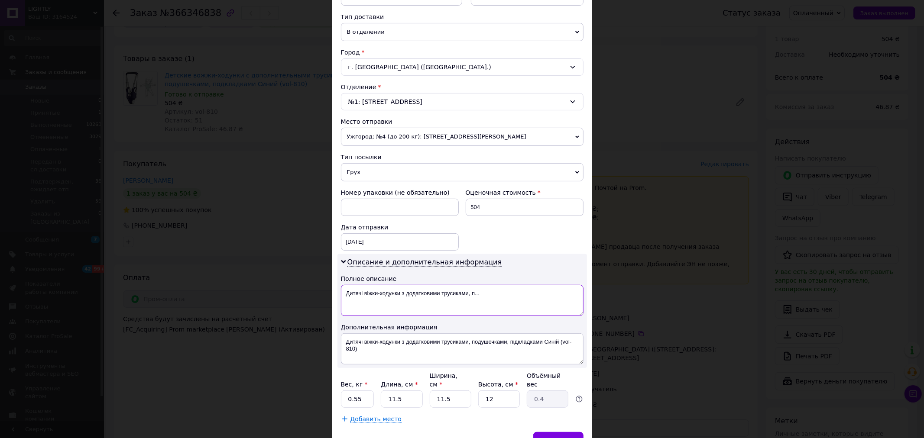
drag, startPoint x: 400, startPoint y: 295, endPoint x: 513, endPoint y: 295, distance: 113.5
click at [513, 295] on textarea "Дитячі віжки-ходунки з додатковими трусиками, п..." at bounding box center [462, 300] width 243 height 31
type textarea "Дитячі віжки-ходунки"
drag, startPoint x: 399, startPoint y: 344, endPoint x: 409, endPoint y: 356, distance: 15.4
click at [409, 356] on textarea "Дитячі віжки-ходунки з додатковими трусиками, подушечками, підкладками Синій (v…" at bounding box center [462, 349] width 243 height 31
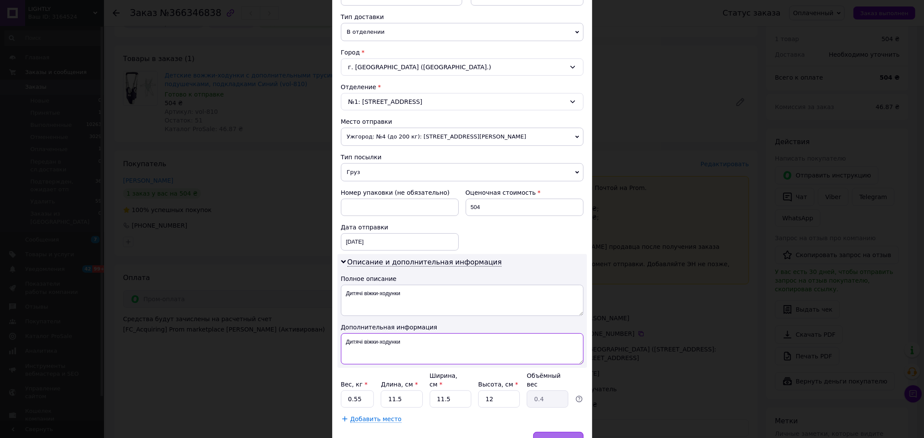
type textarea "Дитячі віжки-ходунки"
click at [564, 438] on span "Сохранить" at bounding box center [558, 441] width 32 height 6
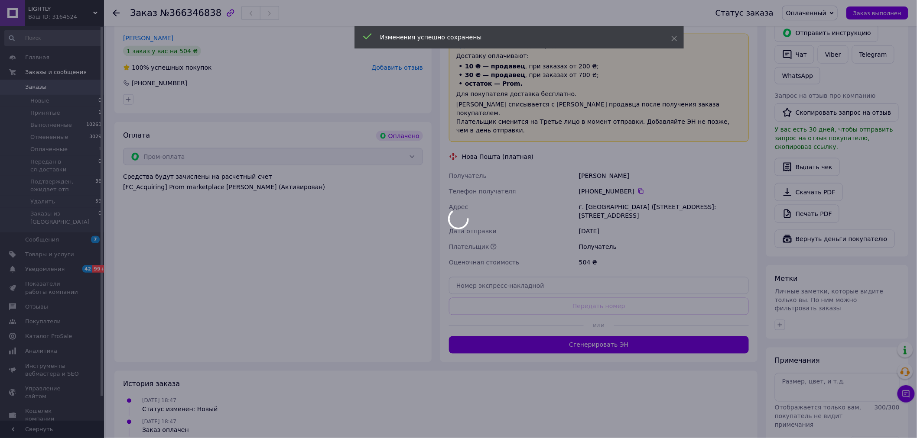
scroll to position [385, 0]
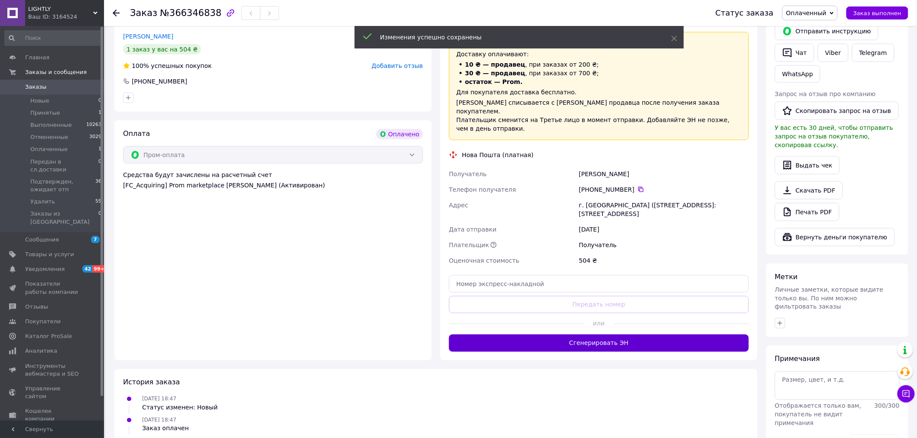
click at [614, 335] on button "Сгенерировать ЭН" at bounding box center [599, 343] width 300 height 17
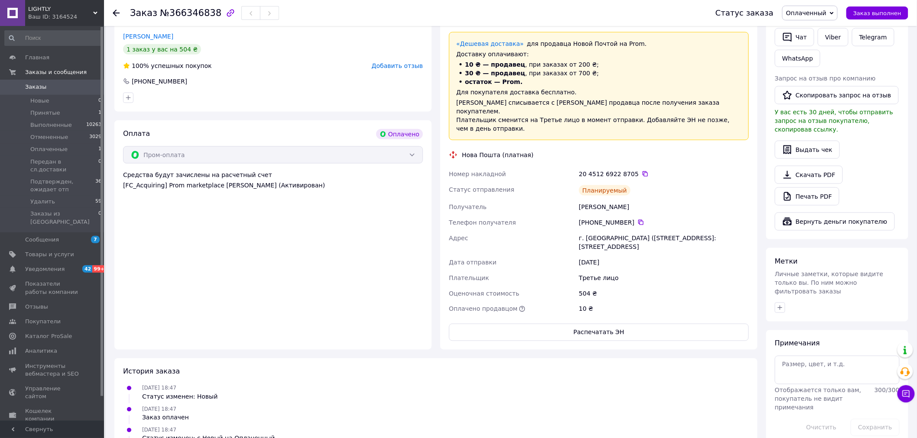
click at [595, 324] on button "Распечатать ЭН" at bounding box center [599, 332] width 300 height 17
click at [114, 11] on use at bounding box center [116, 13] width 7 height 7
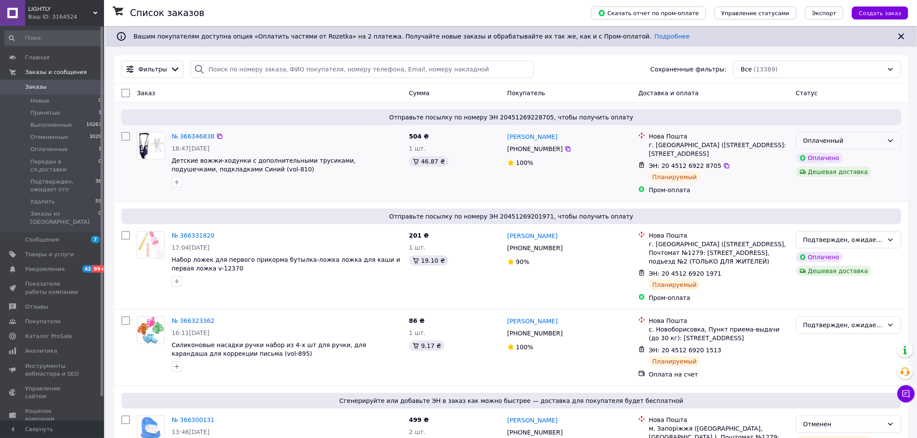
click at [855, 141] on div "Оплаченный" at bounding box center [843, 141] width 80 height 10
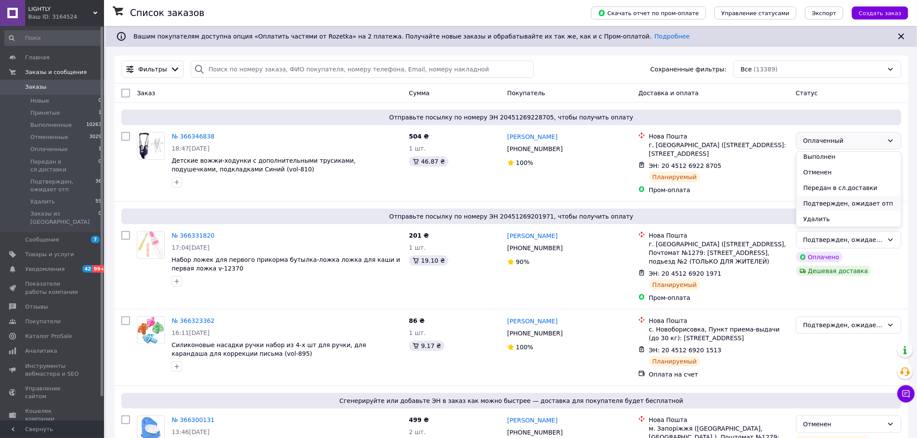
click at [837, 201] on li "Подтвержден, ожидает отп" at bounding box center [848, 204] width 105 height 16
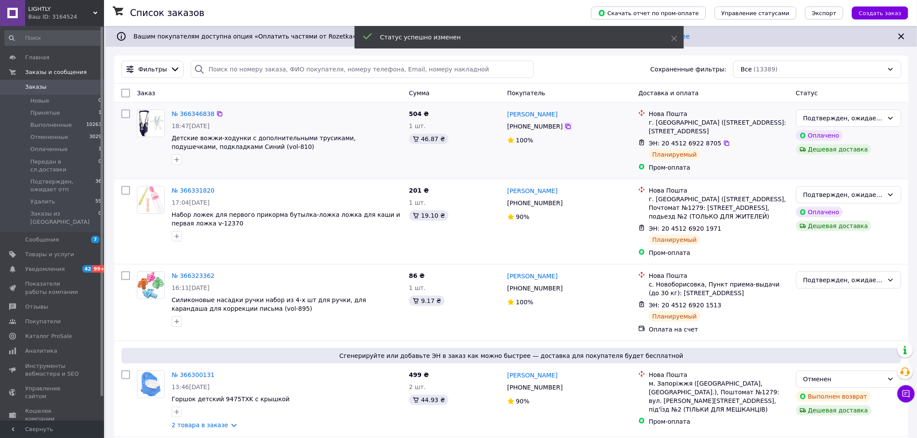
click at [565, 126] on icon at bounding box center [567, 126] width 5 height 5
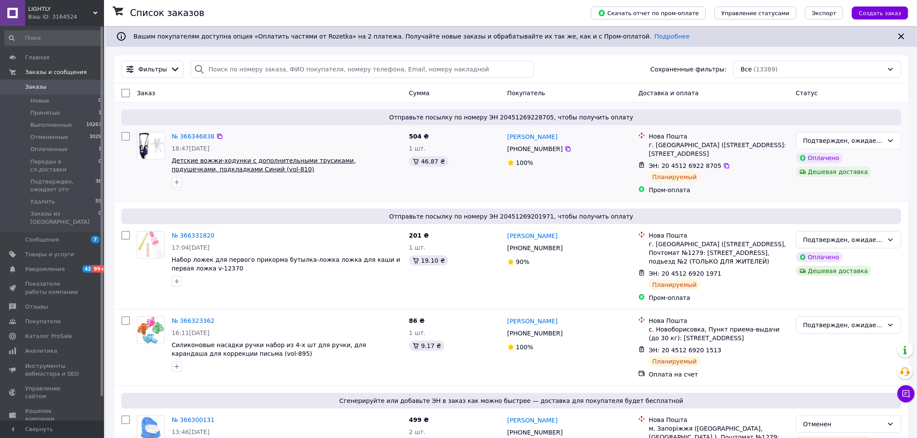
drag, startPoint x: 215, startPoint y: 136, endPoint x: 251, endPoint y: 171, distance: 50.6
click at [216, 137] on icon at bounding box center [219, 136] width 7 height 7
drag, startPoint x: 301, startPoint y: 179, endPoint x: 341, endPoint y: 185, distance: 39.8
click at [301, 179] on div at bounding box center [287, 182] width 234 height 14
click at [723, 162] on icon at bounding box center [726, 165] width 7 height 7
